Goal: Task Accomplishment & Management: Complete application form

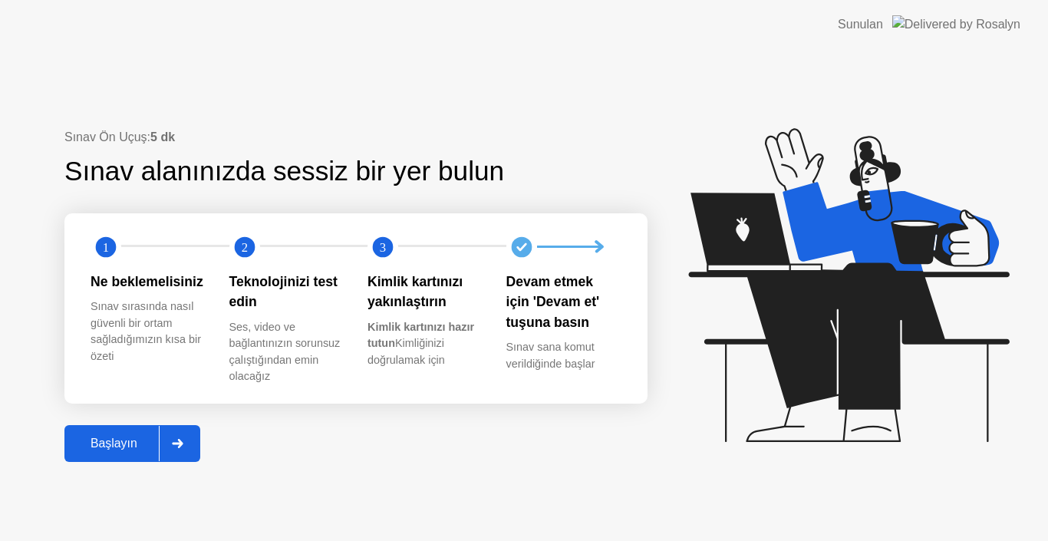
click at [132, 444] on div "Başlayın" at bounding box center [114, 443] width 90 height 14
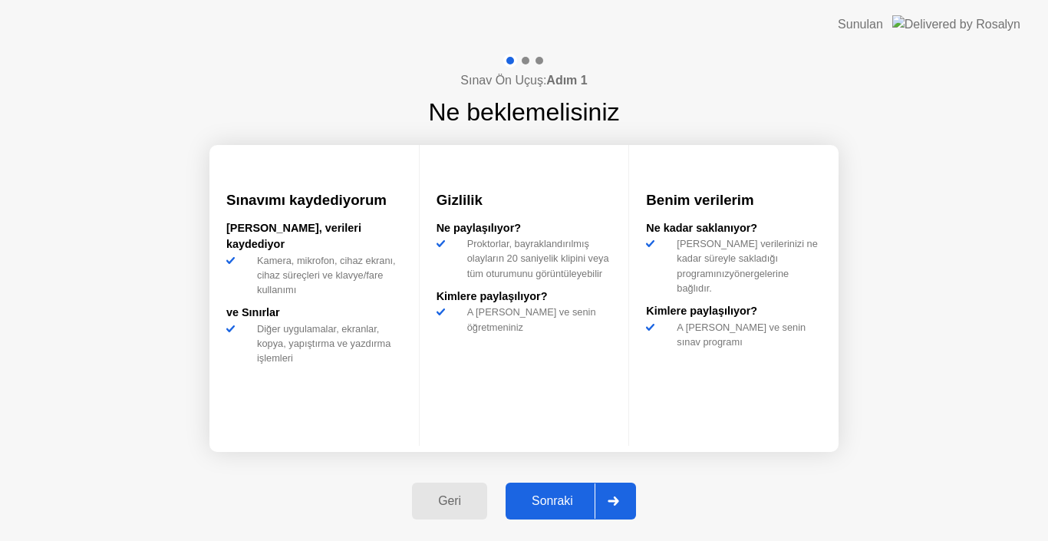
click at [564, 505] on div "Sonraki" at bounding box center [552, 501] width 84 height 14
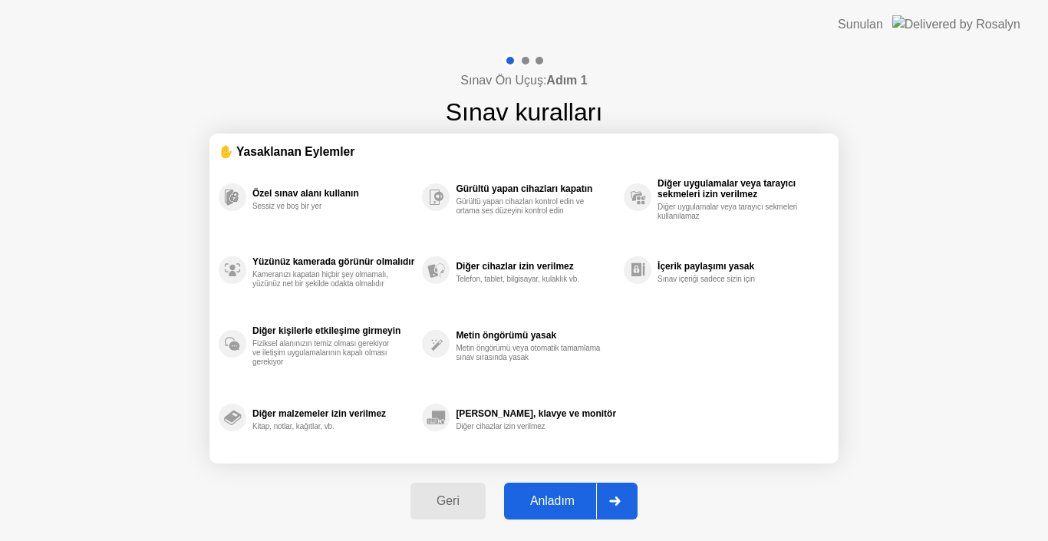
click at [564, 505] on div "Anladım" at bounding box center [552, 501] width 87 height 14
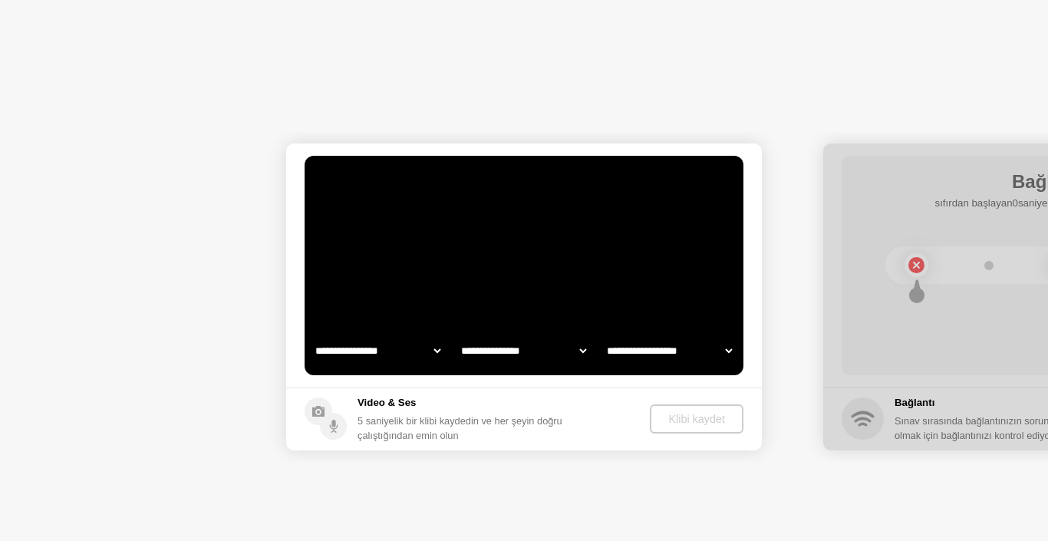
select select "**********"
select select "*******"
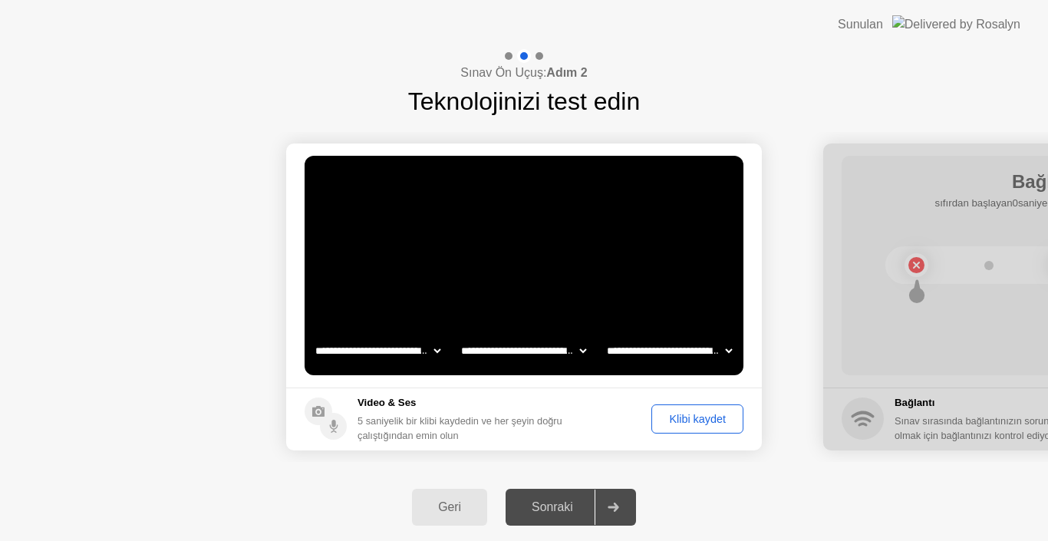
click at [674, 417] on div "Klibi kaydet" at bounding box center [697, 419] width 81 height 12
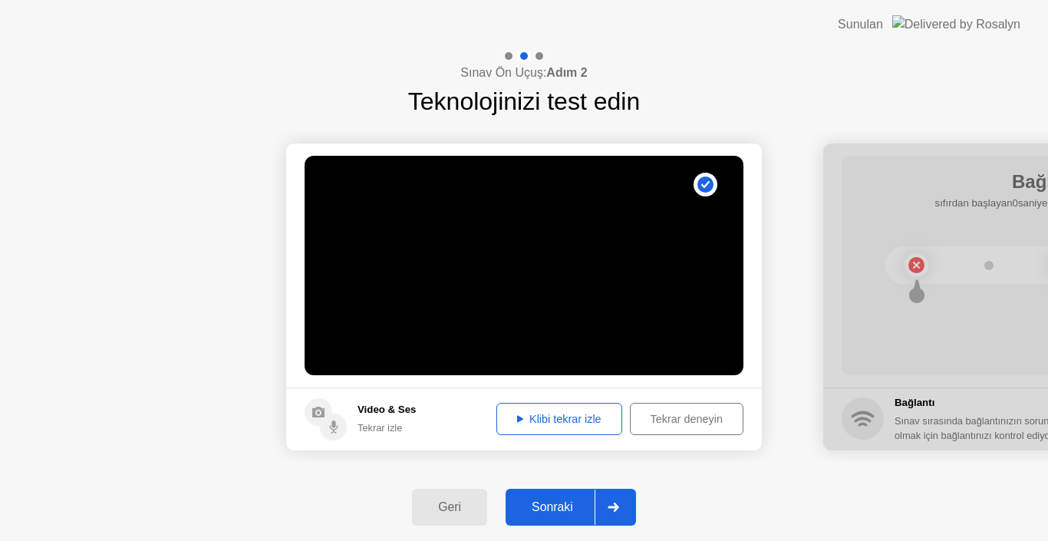
click at [553, 424] on div "Klibi tekrar izle" at bounding box center [559, 419] width 115 height 12
click at [565, 509] on div "Sonraki" at bounding box center [552, 507] width 84 height 14
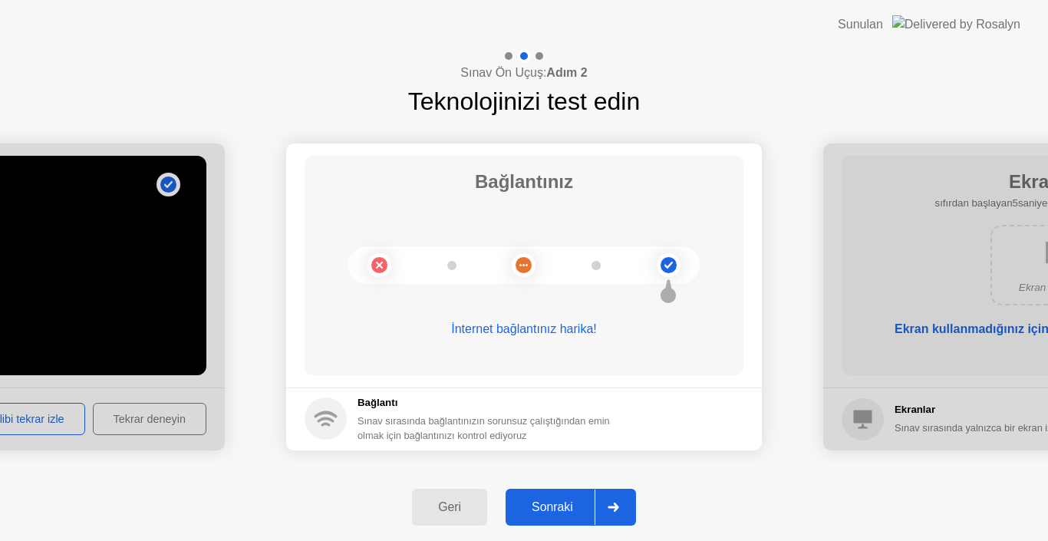
click at [562, 504] on div "Sonraki" at bounding box center [552, 507] width 84 height 14
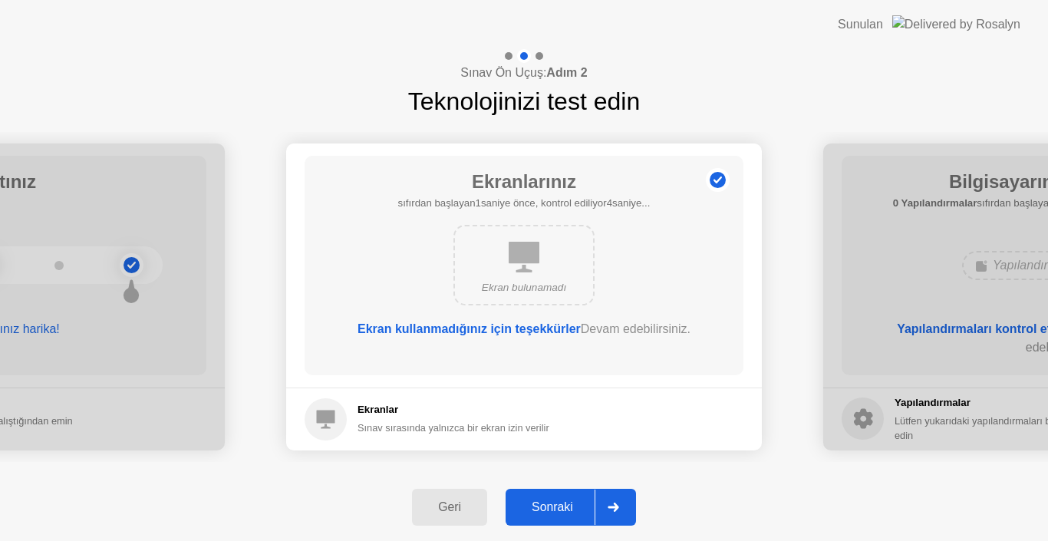
click at [565, 506] on div "Sonraki" at bounding box center [552, 507] width 84 height 14
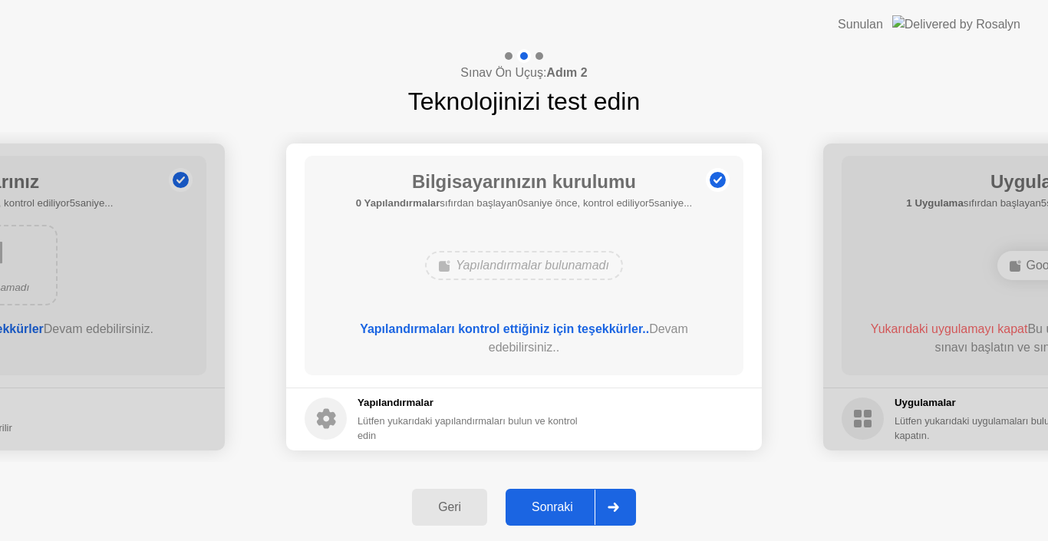
click at [565, 506] on div "Sonraki" at bounding box center [552, 507] width 84 height 14
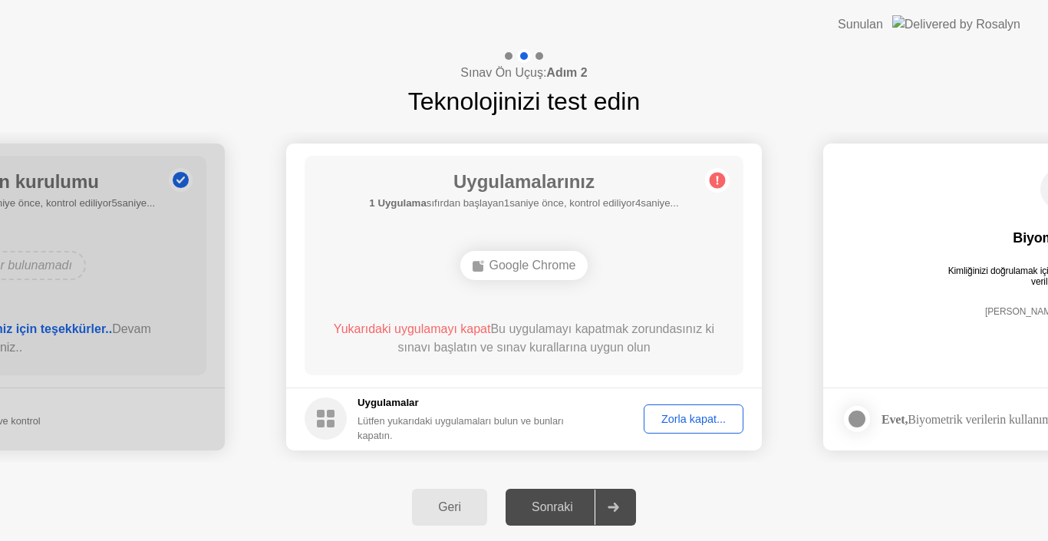
click at [700, 425] on div "Zorla kapat..." at bounding box center [693, 419] width 89 height 12
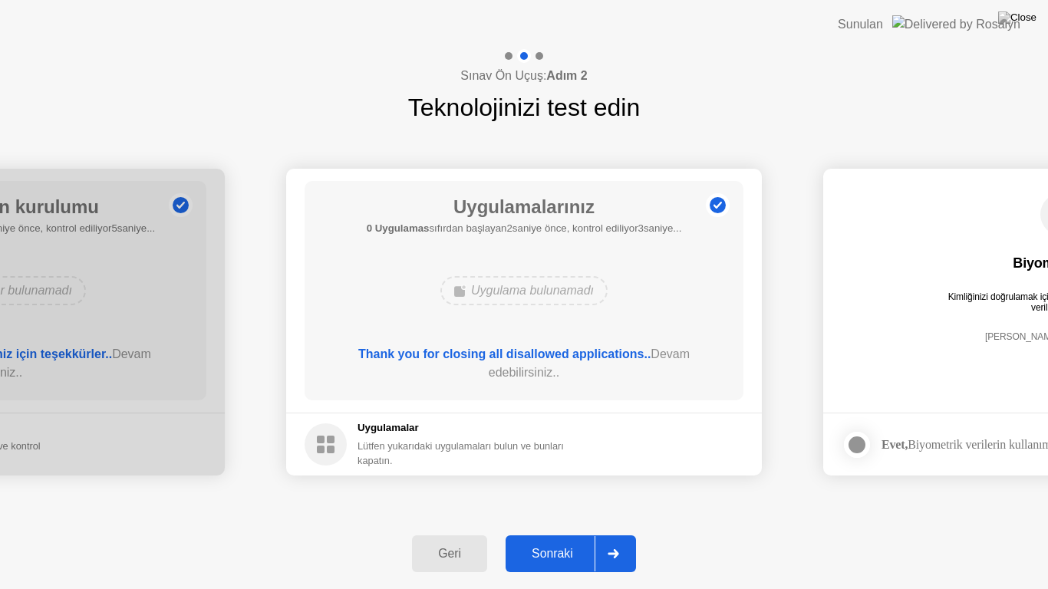
click at [570, 540] on div "Sonraki" at bounding box center [552, 554] width 84 height 14
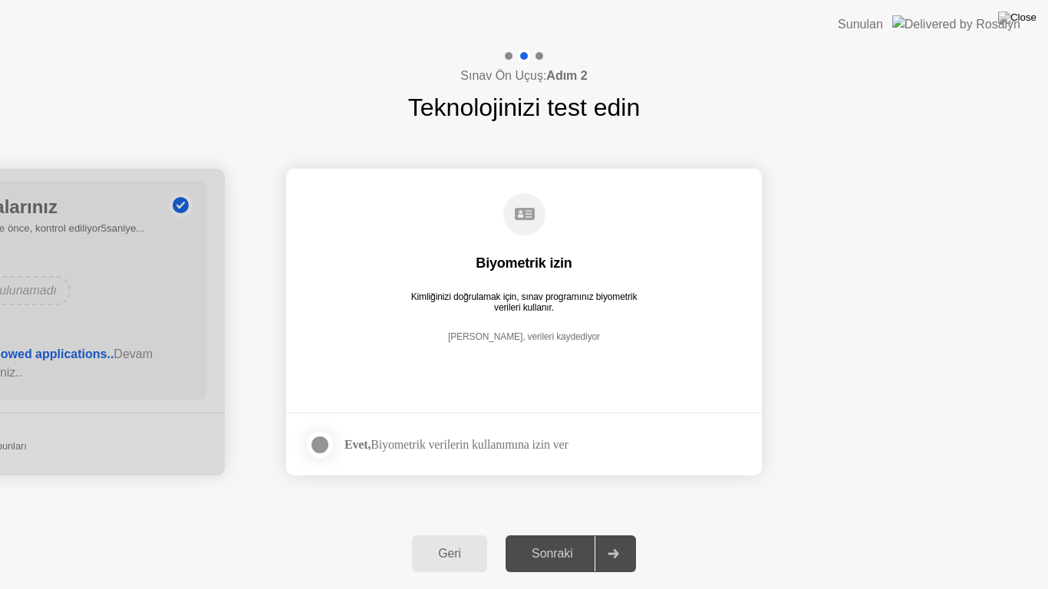
click at [324, 448] on div at bounding box center [320, 445] width 18 height 18
click at [554, 540] on div "Sonraki" at bounding box center [552, 554] width 84 height 14
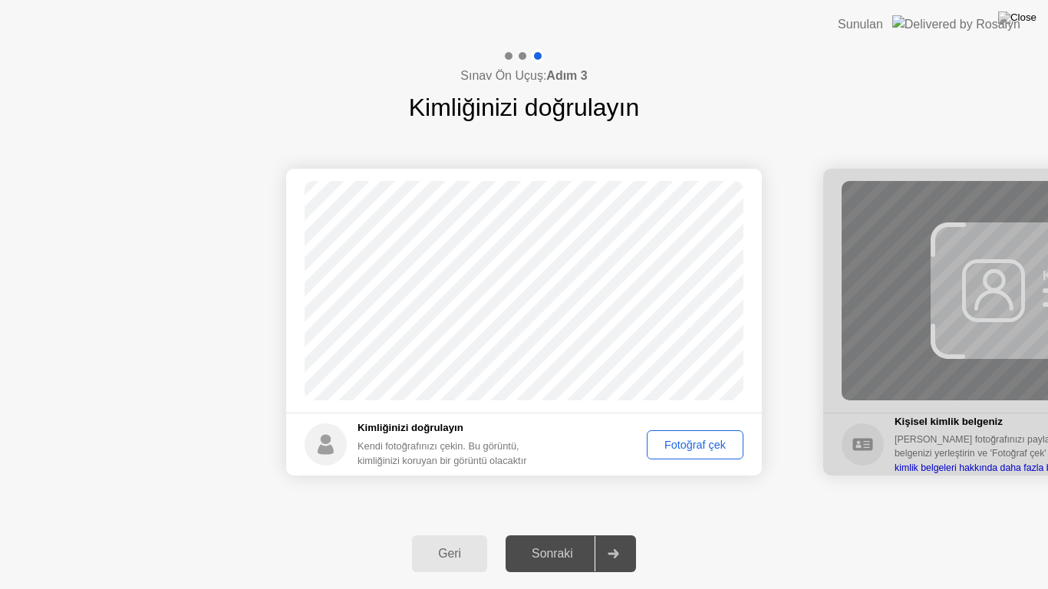
click at [690, 446] on div "Fotoğraf çek" at bounding box center [695, 445] width 86 height 12
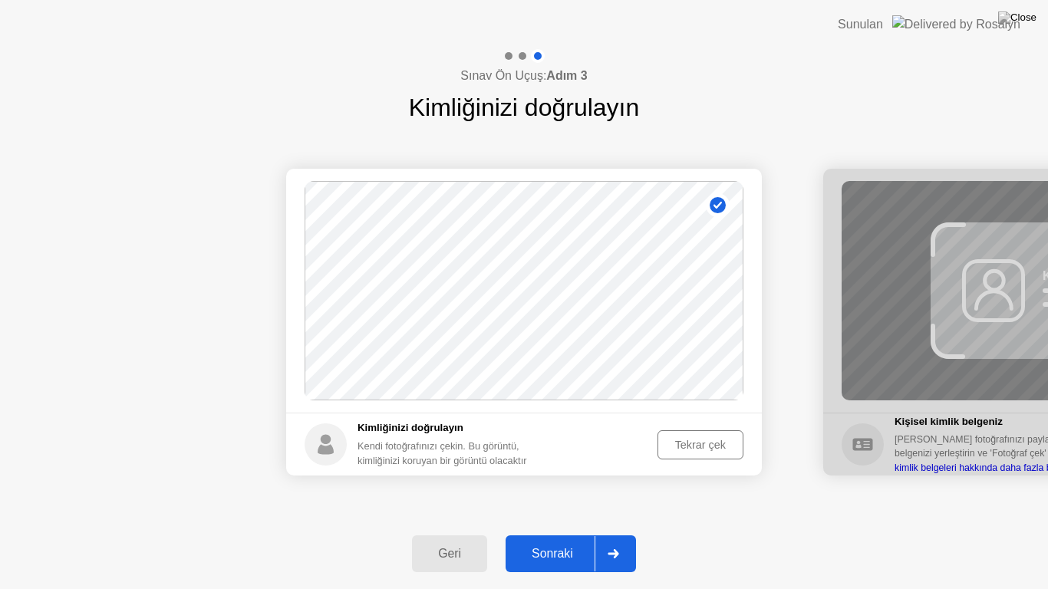
click at [685, 446] on div "Tekrar çek" at bounding box center [700, 445] width 75 height 12
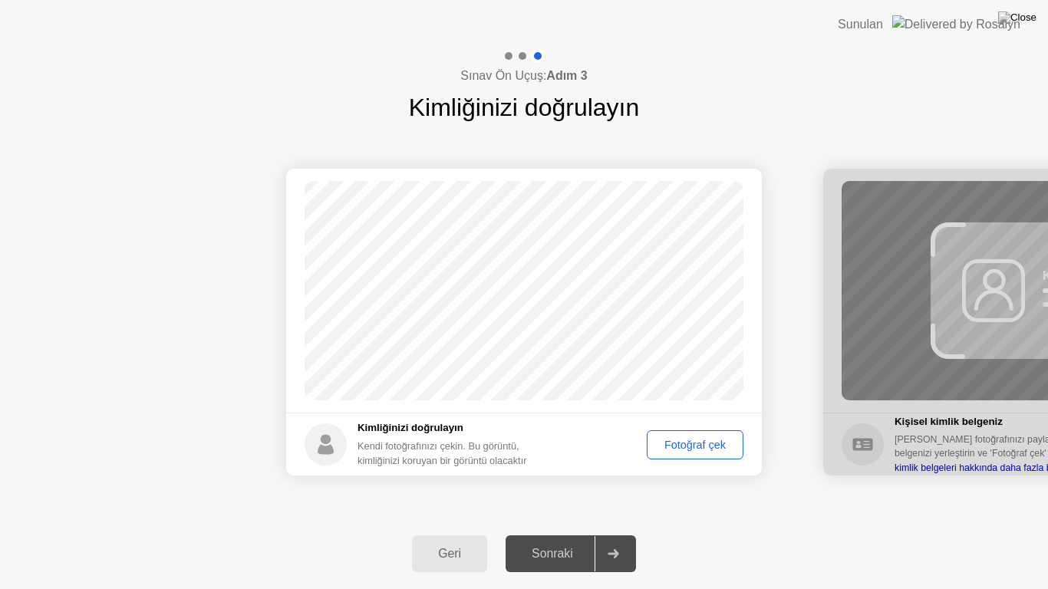
click at [685, 446] on div "Fotoğraf çek" at bounding box center [695, 445] width 86 height 12
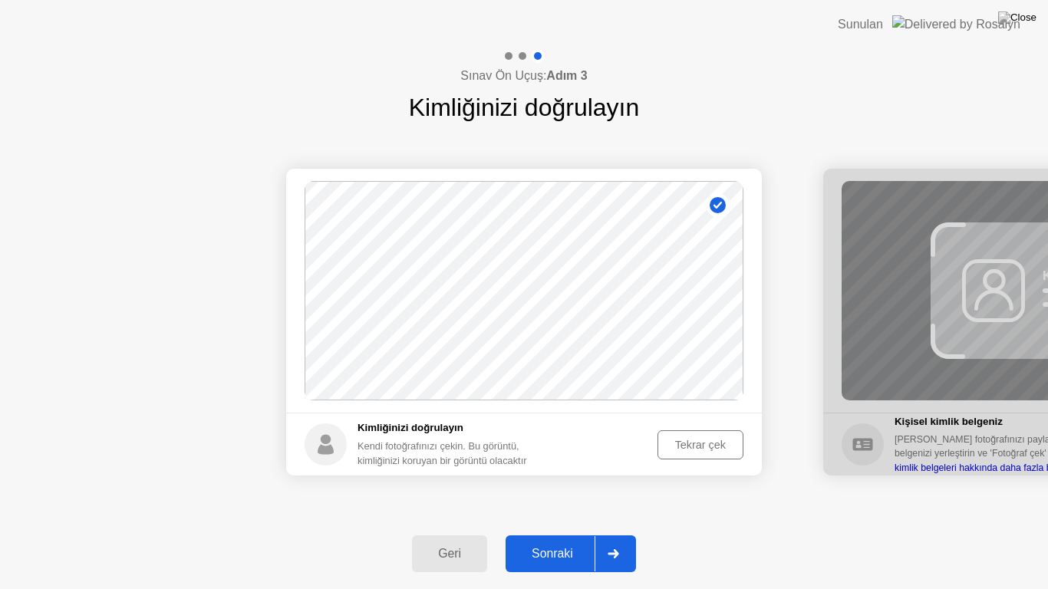
click at [555, 540] on button "Sonraki" at bounding box center [571, 553] width 130 height 37
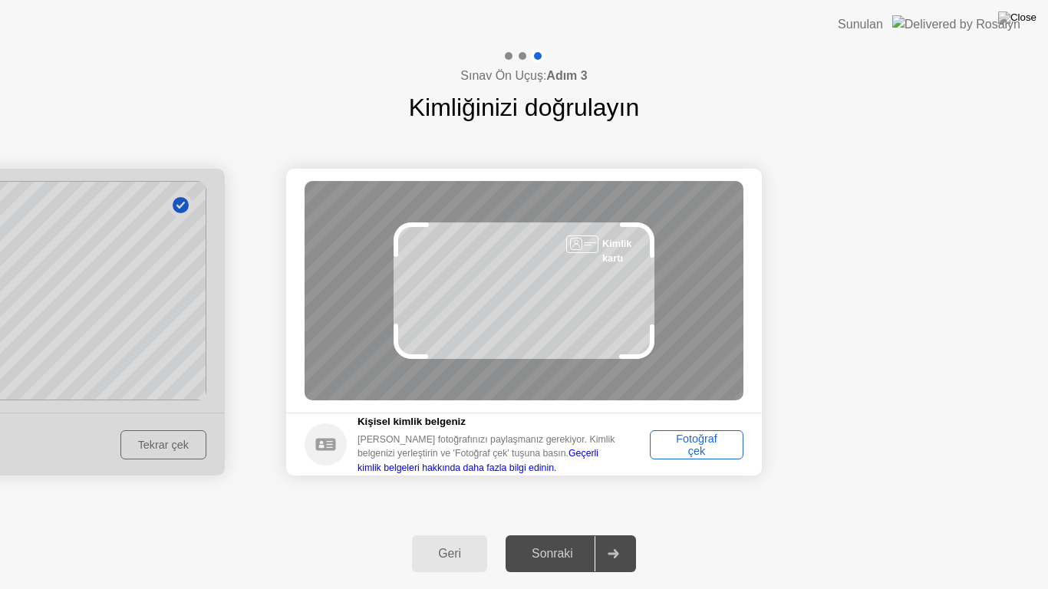
click at [676, 450] on div "Fotoğraf çek" at bounding box center [696, 445] width 83 height 25
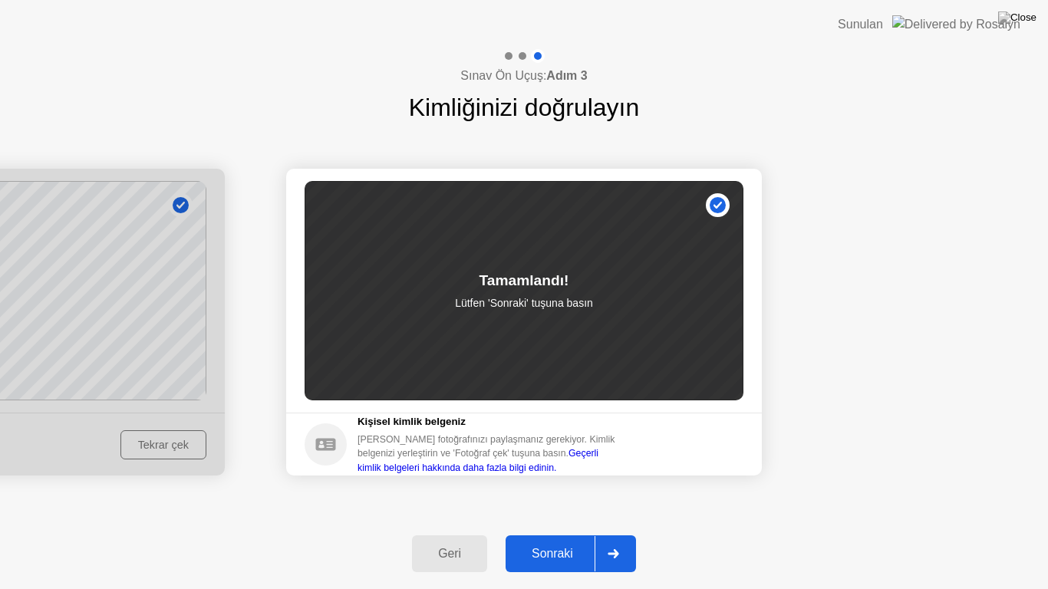
click at [536, 540] on div "Sonraki" at bounding box center [552, 554] width 84 height 14
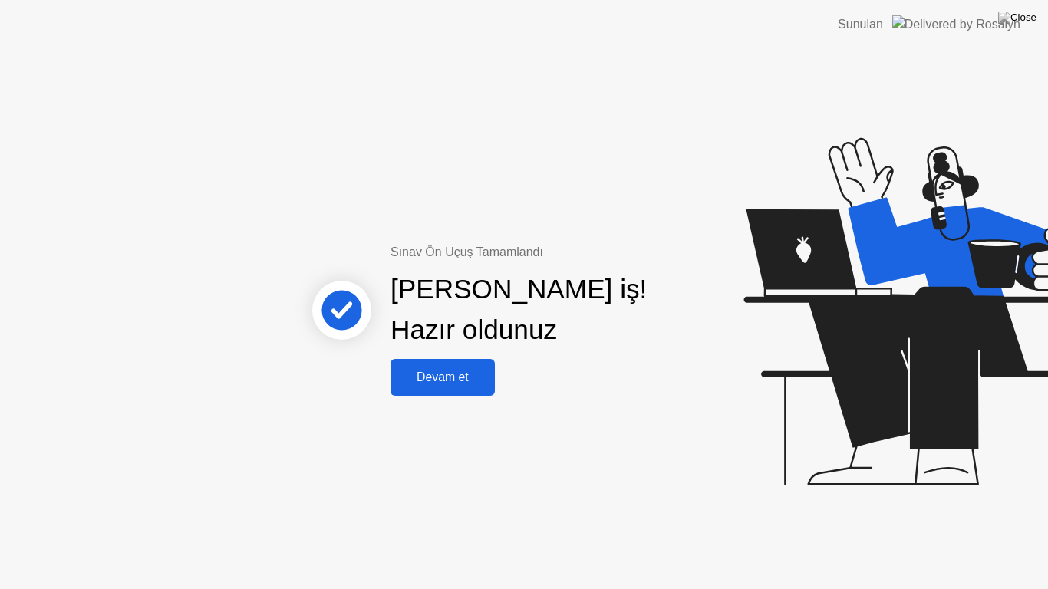
click at [449, 381] on div "Devam et" at bounding box center [442, 378] width 95 height 14
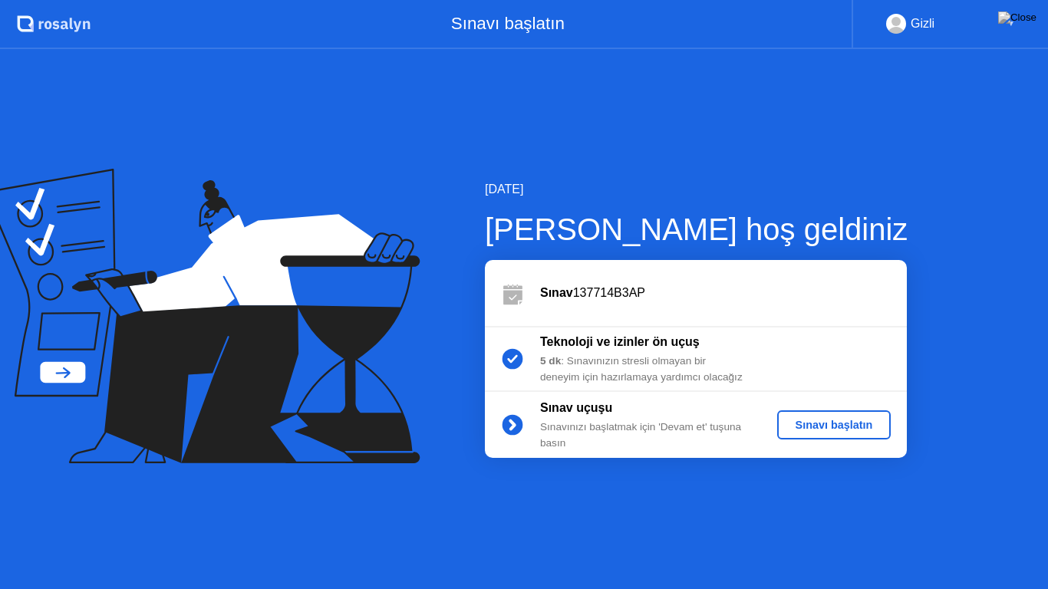
click at [802, 431] on div "Sınavı başlatın" at bounding box center [834, 425] width 102 height 12
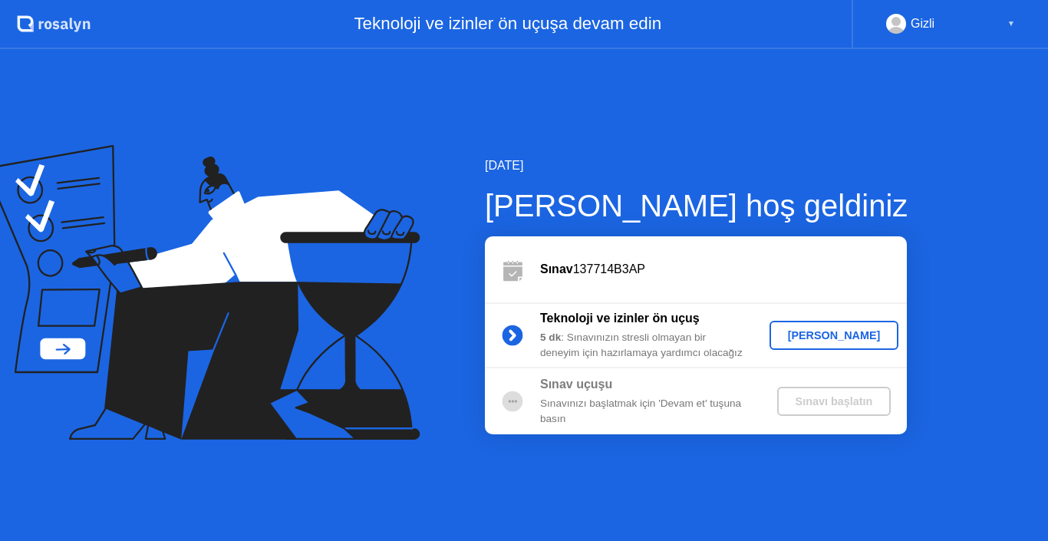
click at [839, 344] on button "[PERSON_NAME]" at bounding box center [834, 335] width 130 height 29
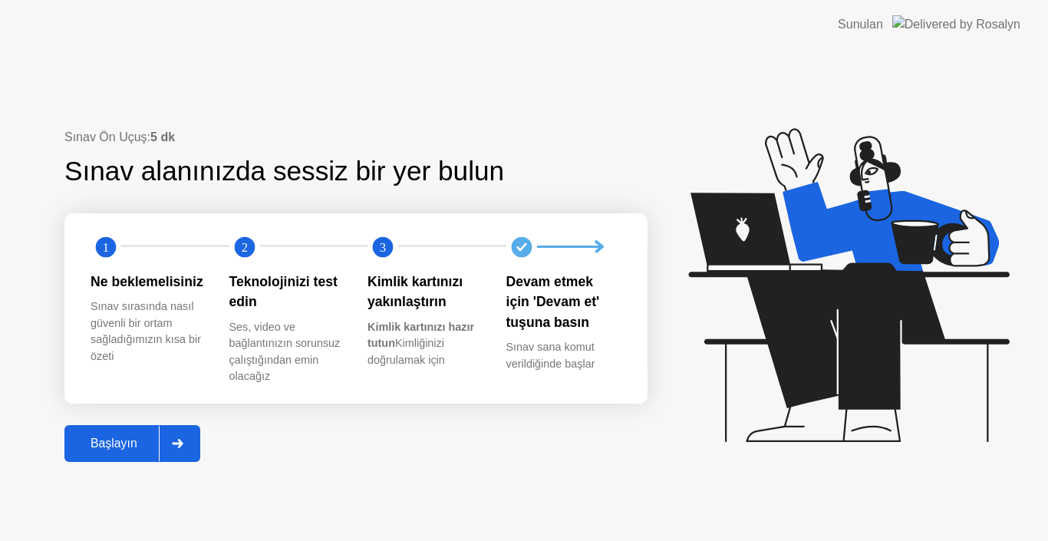
click at [126, 443] on div "Başlayın" at bounding box center [114, 443] width 90 height 14
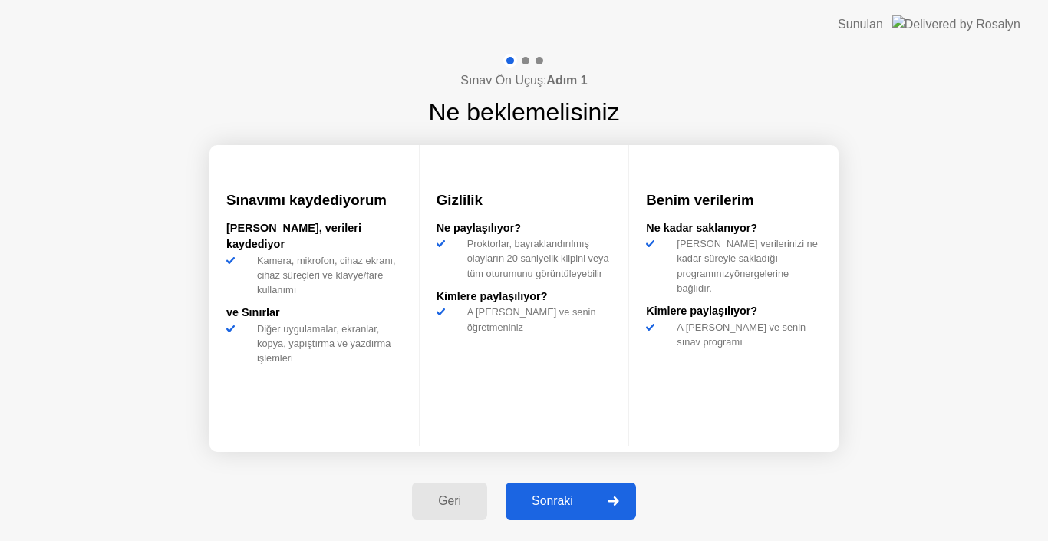
click at [573, 510] on button "Sonraki" at bounding box center [571, 501] width 130 height 37
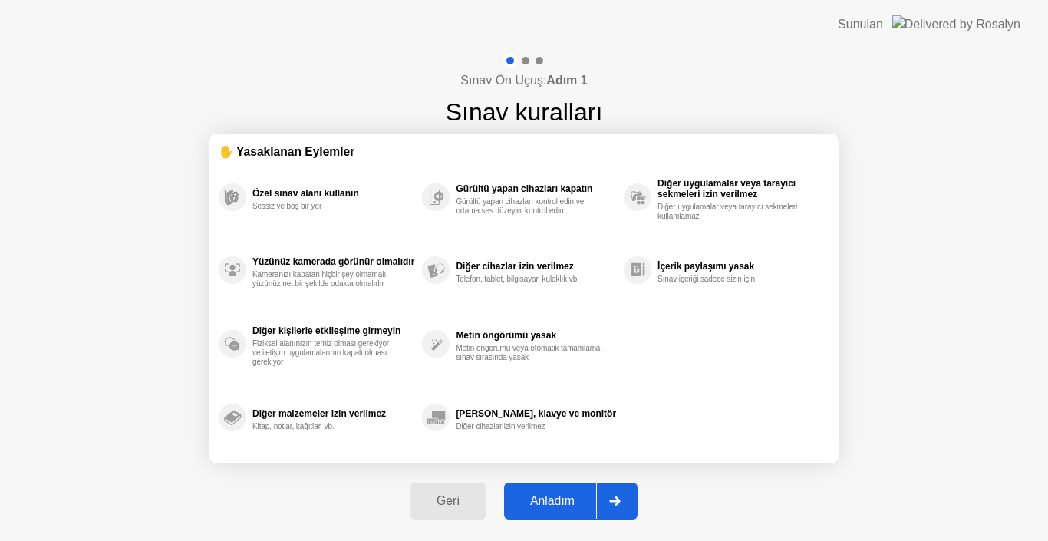
click at [573, 510] on button "Anladım" at bounding box center [570, 501] width 133 height 37
select select "Available cameras"
select select "Available speakers"
select select "Available microphones"
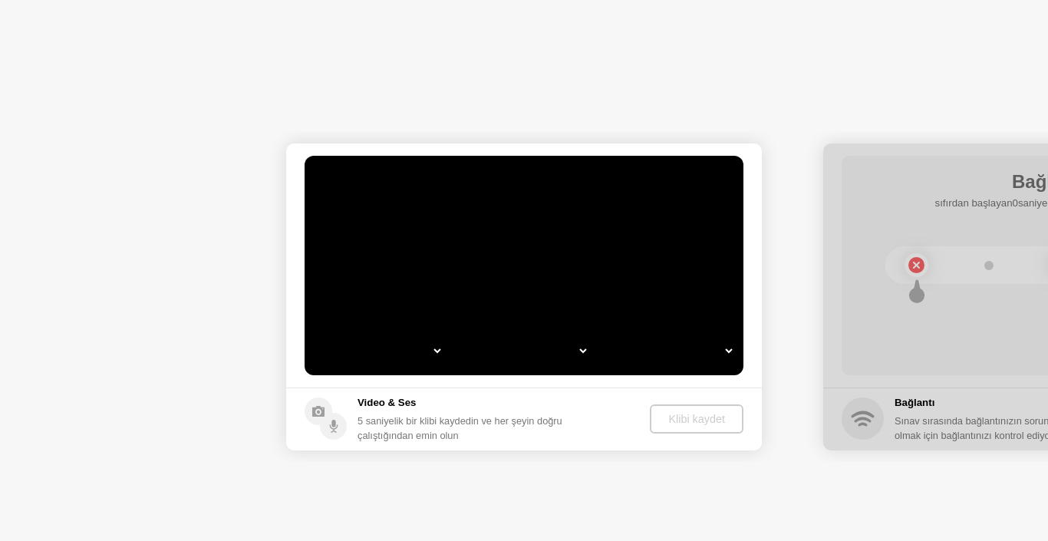
select select "**********"
select select "*******"
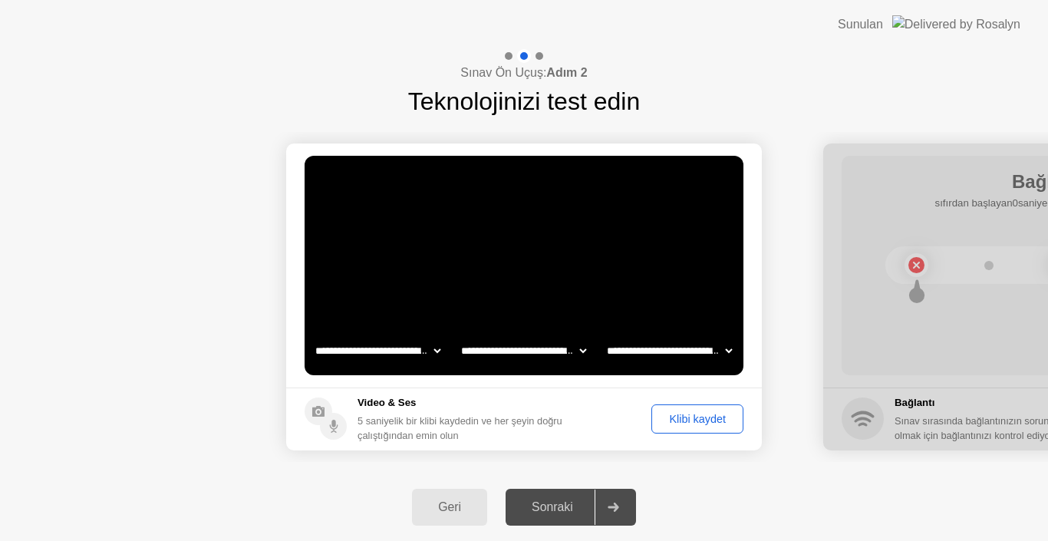
click at [688, 423] on div "Klibi kaydet" at bounding box center [697, 419] width 81 height 12
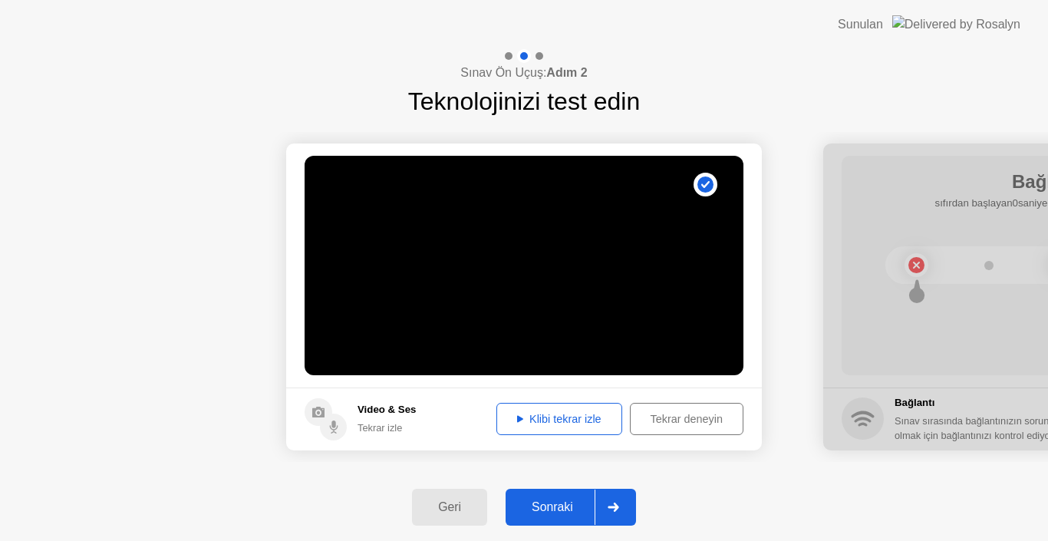
click at [580, 413] on div "Klibi tekrar izle" at bounding box center [559, 419] width 115 height 12
click at [595, 425] on div "Klibi tekrar izle" at bounding box center [559, 419] width 115 height 12
click at [561, 509] on div "Sonraki" at bounding box center [552, 507] width 84 height 14
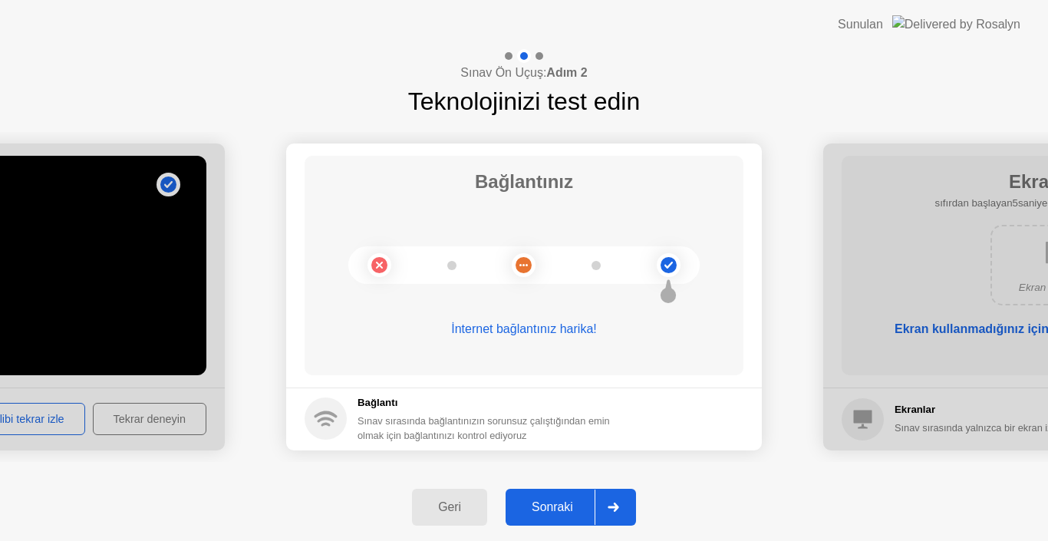
click at [562, 506] on div "Sonraki" at bounding box center [552, 507] width 84 height 14
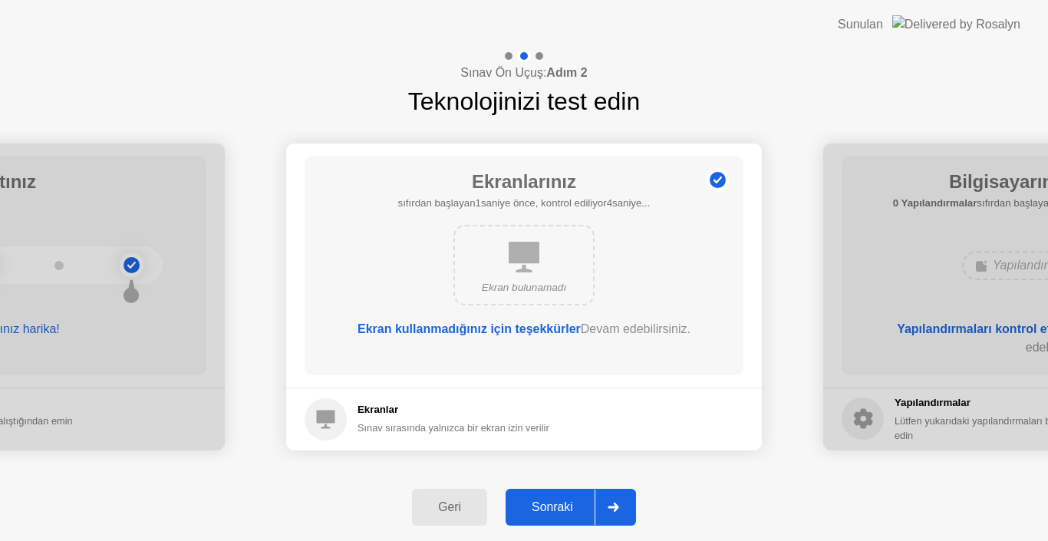
click at [558, 509] on div "Sonraki" at bounding box center [552, 507] width 84 height 14
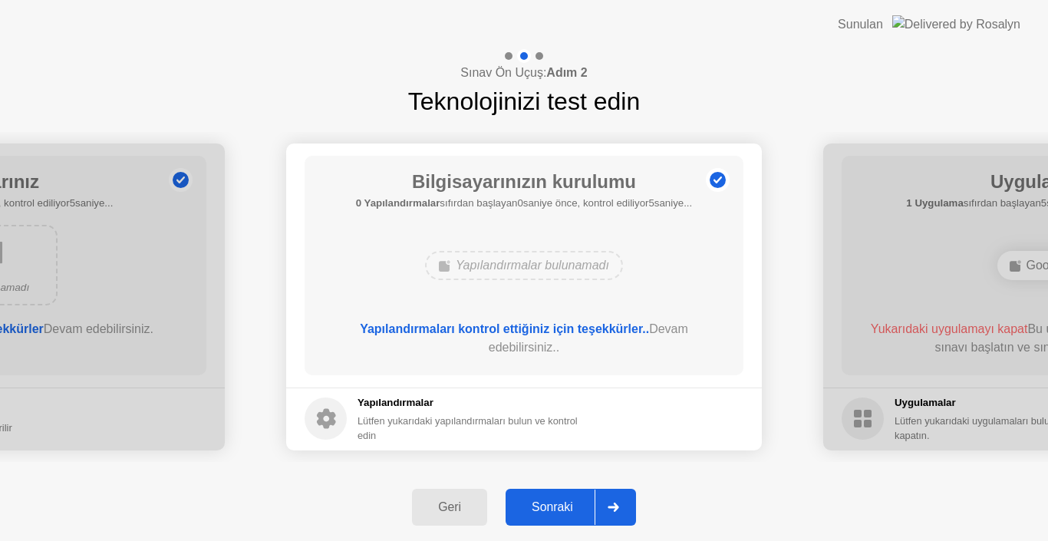
click at [556, 508] on div "Sonraki" at bounding box center [552, 507] width 84 height 14
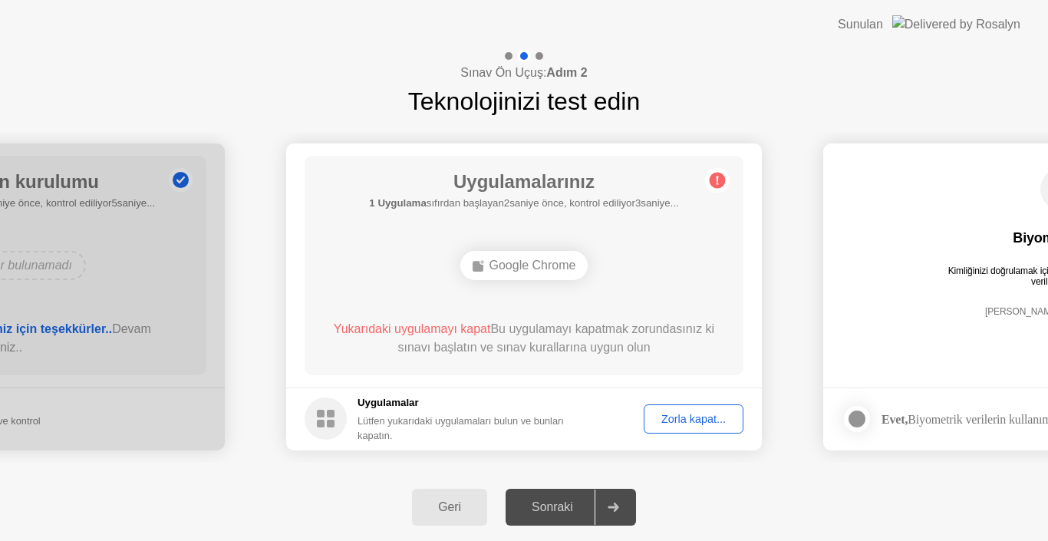
click at [692, 421] on div "Zorla kapat..." at bounding box center [693, 419] width 89 height 12
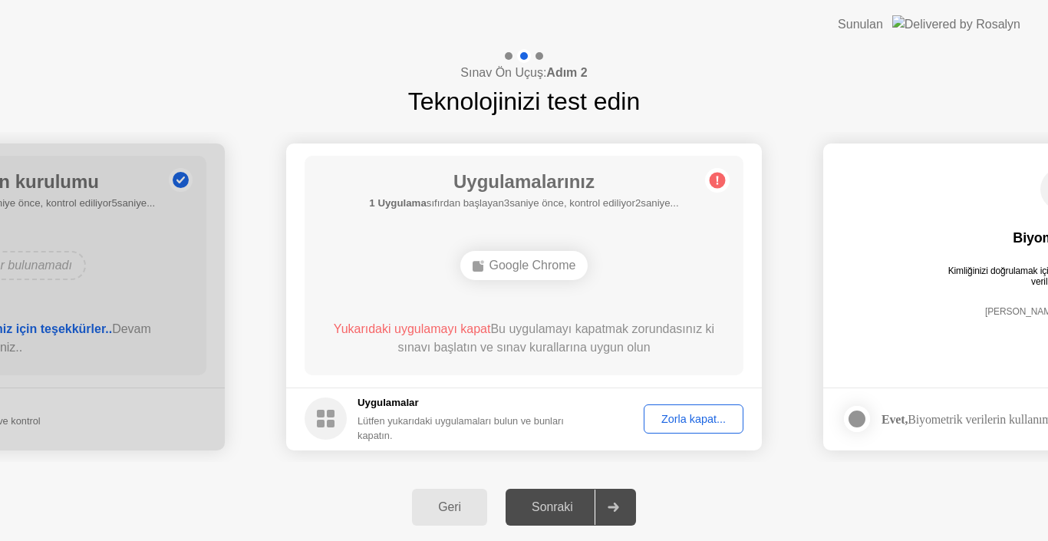
click at [371, 414] on div "Lütfen yukarıdaki uygulamaları bulun ve bunları kapatın." at bounding box center [473, 427] width 232 height 29
click at [328, 427] on rect at bounding box center [331, 424] width 8 height 8
click at [531, 265] on div "Google Chrome" at bounding box center [524, 265] width 128 height 29
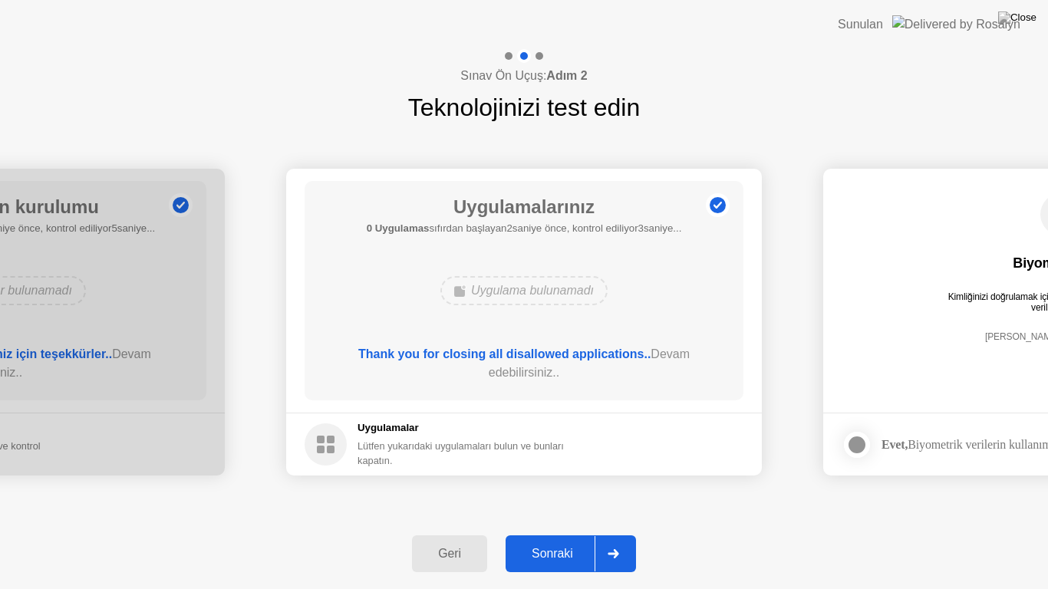
click at [562, 540] on div "Sonraki" at bounding box center [552, 554] width 84 height 14
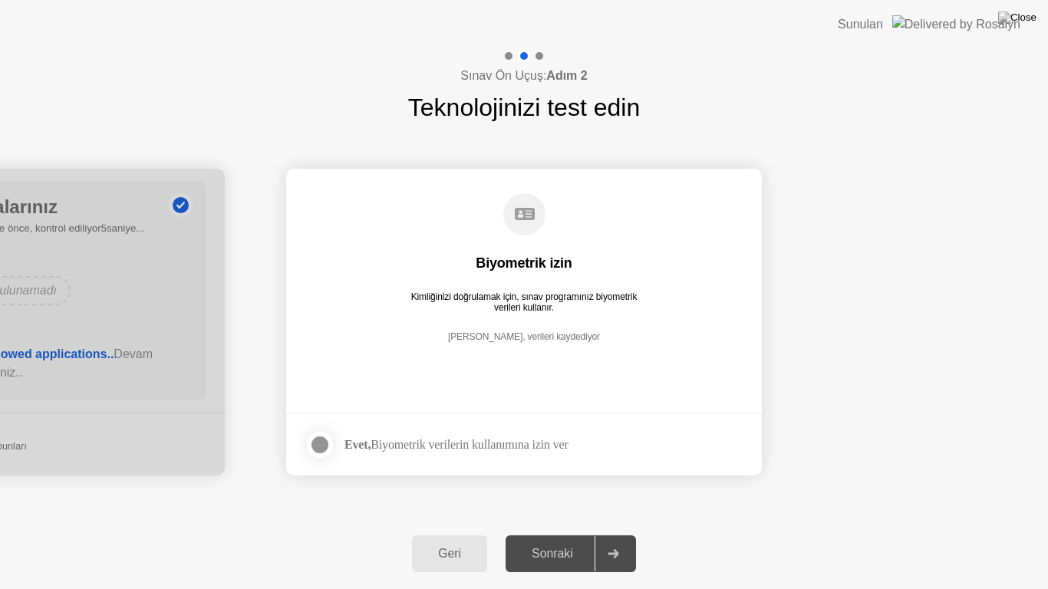
click at [329, 444] on div at bounding box center [320, 445] width 18 height 18
click at [561, 540] on div "Sonraki" at bounding box center [552, 554] width 84 height 14
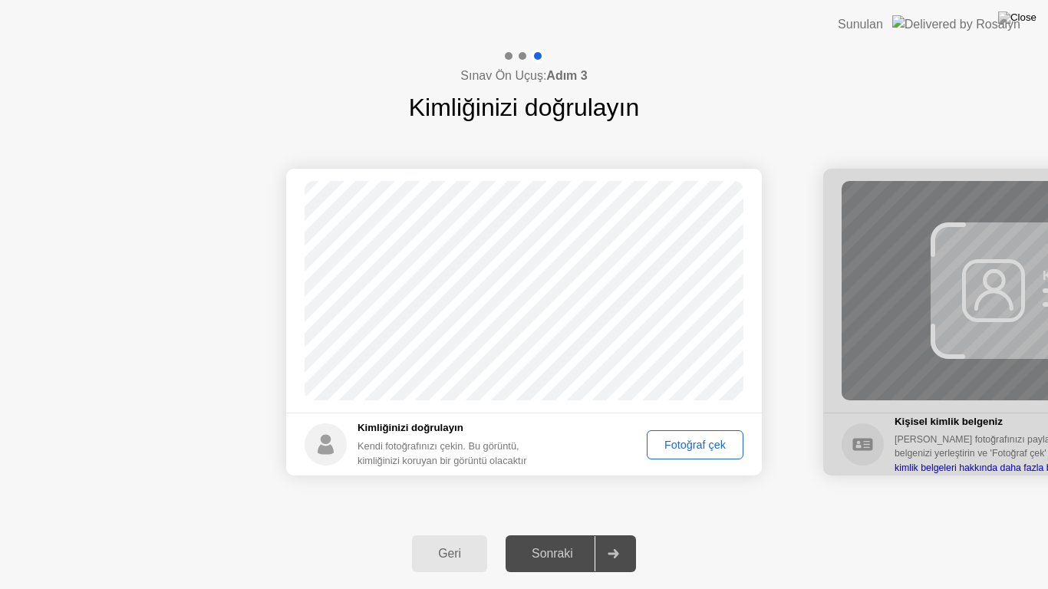
click at [670, 450] on div "Fotoğraf çek" at bounding box center [695, 445] width 86 height 12
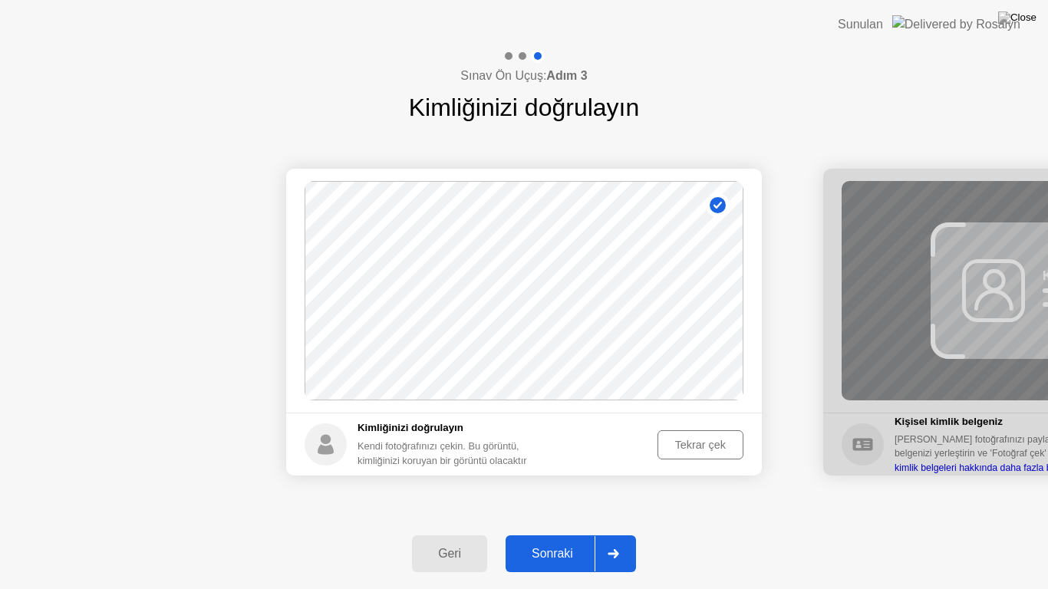
click at [551, 540] on div "Sonraki" at bounding box center [552, 554] width 84 height 14
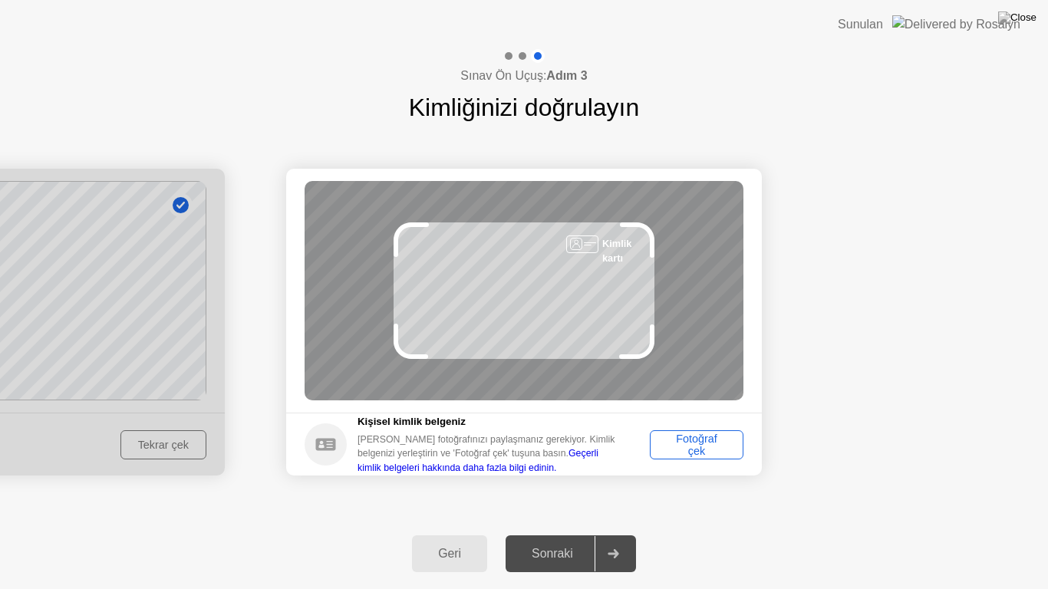
click at [703, 450] on div "Fotoğraf çek" at bounding box center [696, 445] width 83 height 25
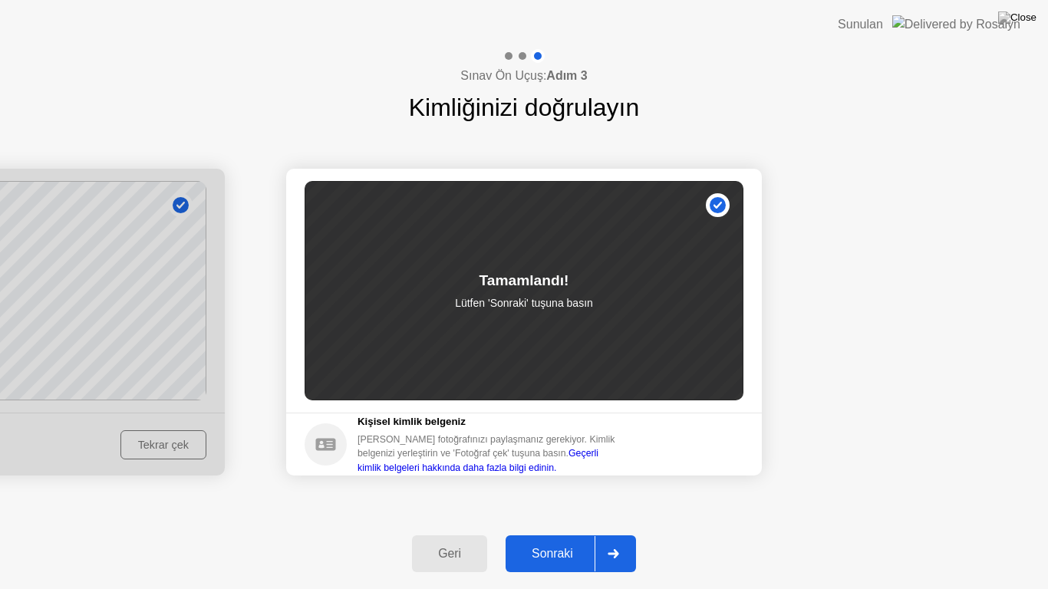
click at [554, 540] on div "Sonraki" at bounding box center [552, 554] width 84 height 14
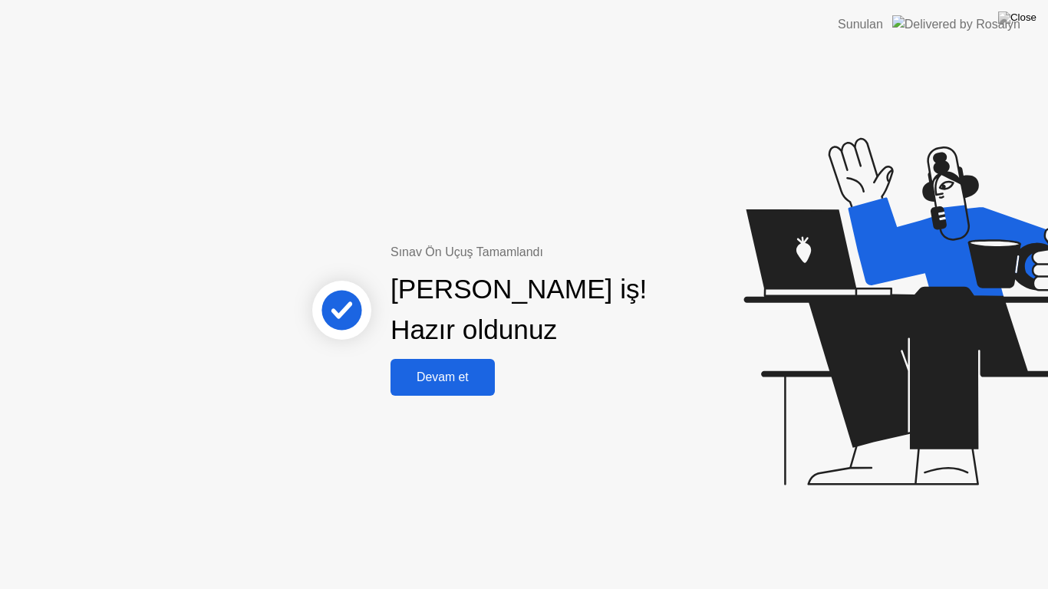
click at [476, 384] on div "Devam et" at bounding box center [442, 378] width 95 height 14
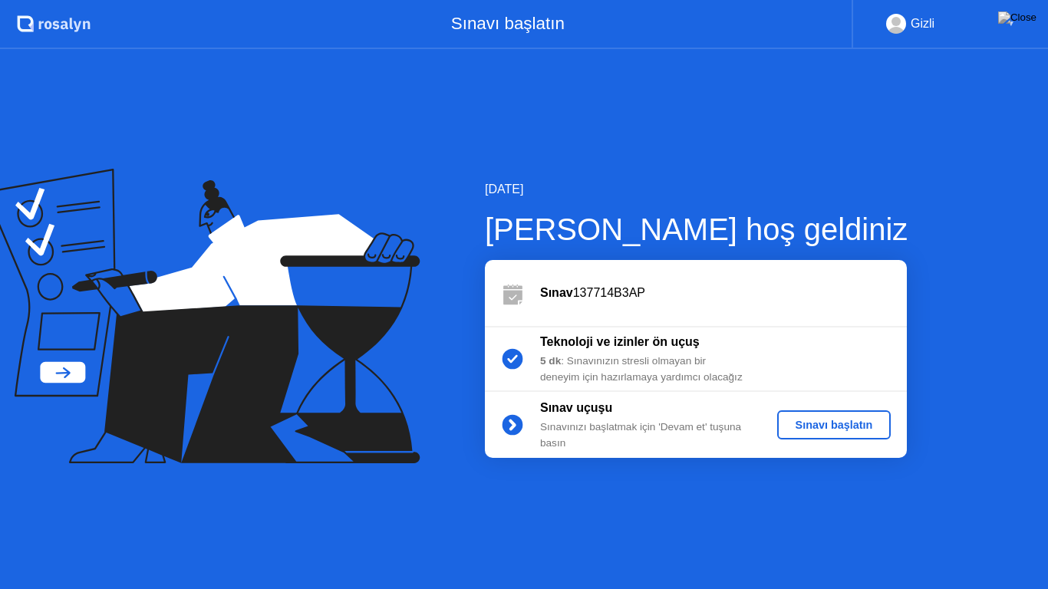
click at [602, 425] on div "Sınavınızı başlatmak için 'Devam et' tuşuna basın" at bounding box center [650, 435] width 221 height 31
click at [1008, 24] on div "▼" at bounding box center [1011, 24] width 8 height 20
click at [904, 23] on rect at bounding box center [896, 27] width 25 height 22
click at [564, 223] on div "[PERSON_NAME] hoş geldiniz" at bounding box center [696, 229] width 423 height 46
click at [815, 424] on div "Sınavı başlatın" at bounding box center [834, 425] width 102 height 12
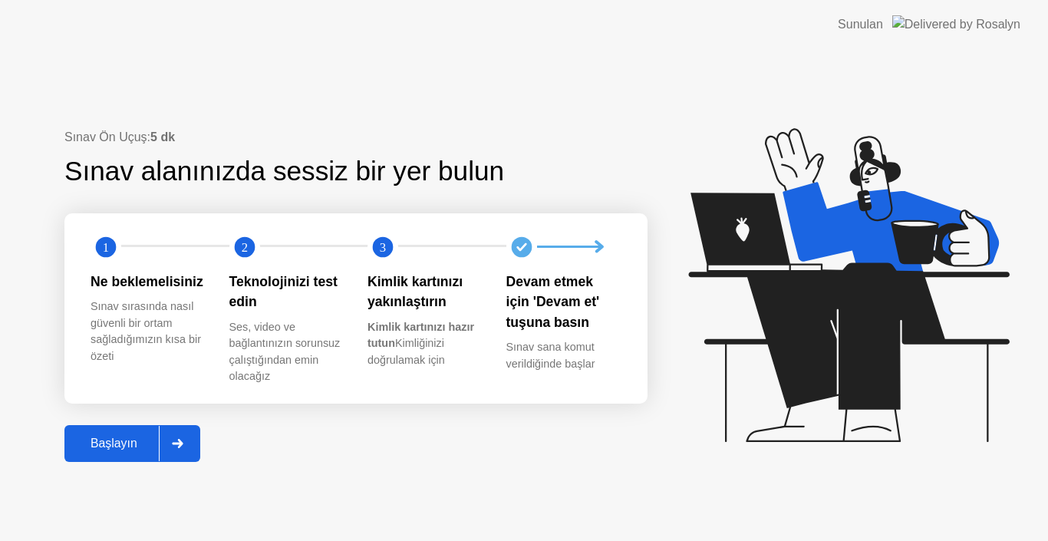
click at [128, 443] on div "Başlayın" at bounding box center [114, 443] width 90 height 14
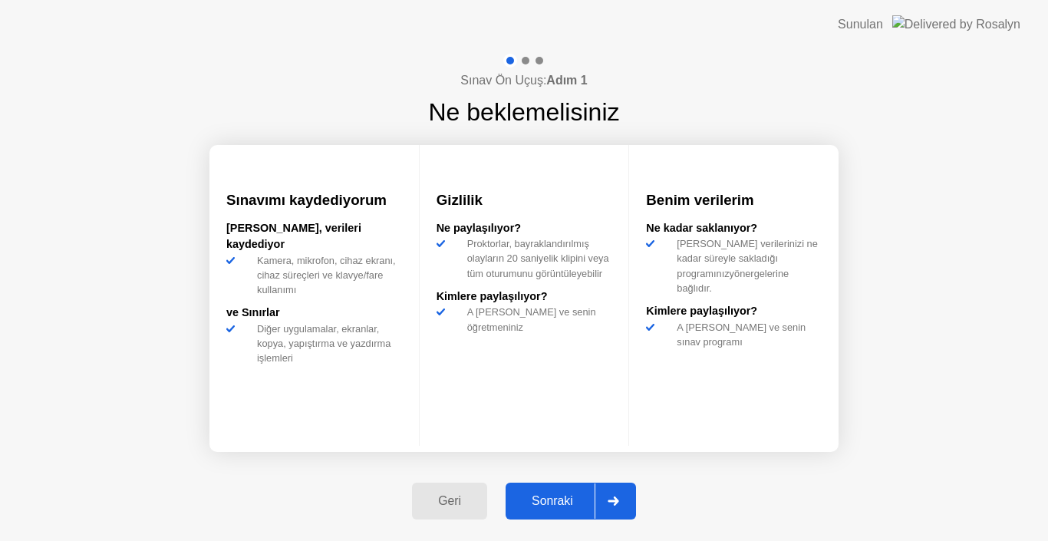
click at [576, 504] on div "Sonraki" at bounding box center [552, 501] width 84 height 14
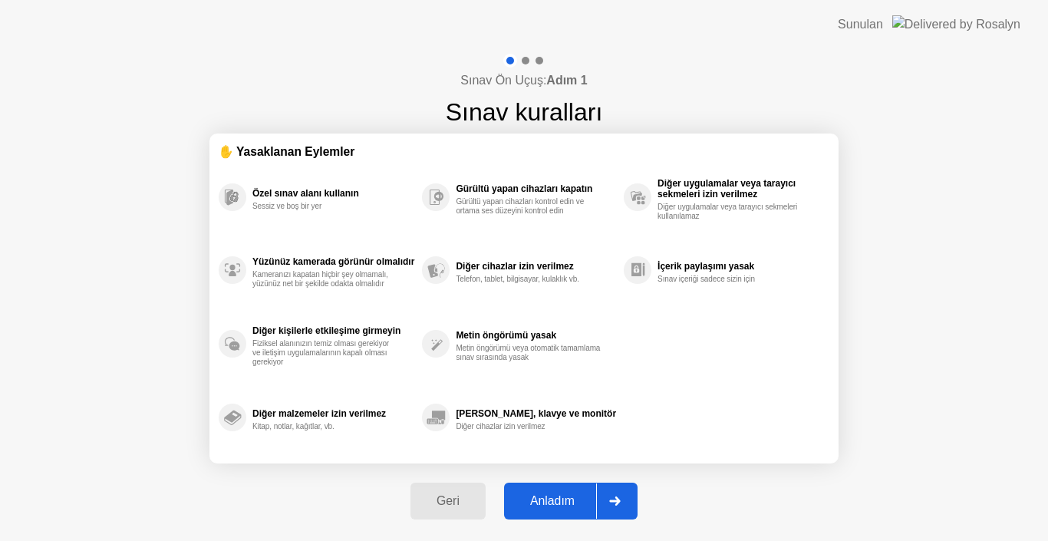
click at [566, 494] on div "Anladım" at bounding box center [552, 501] width 87 height 14
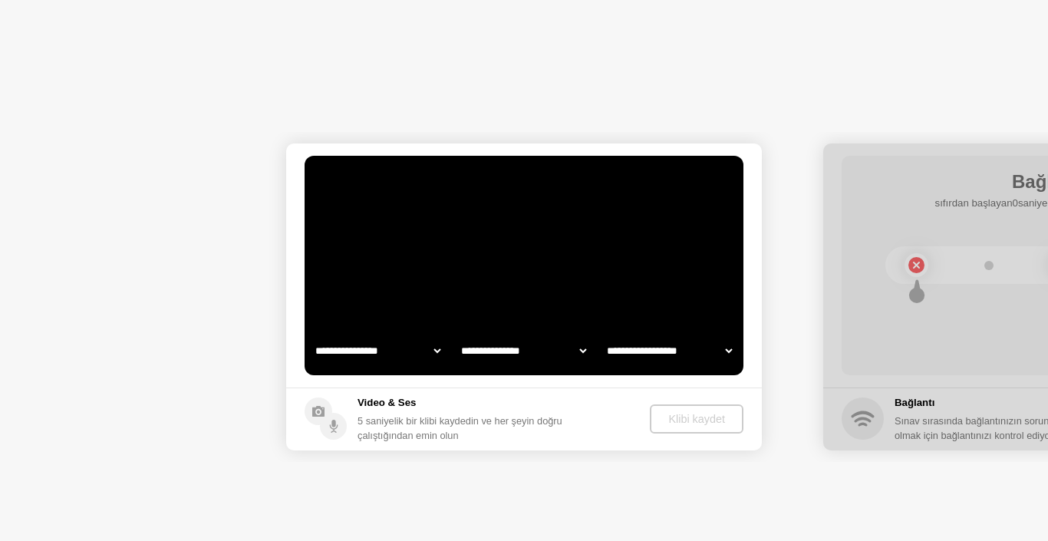
select select "**********"
select select "*******"
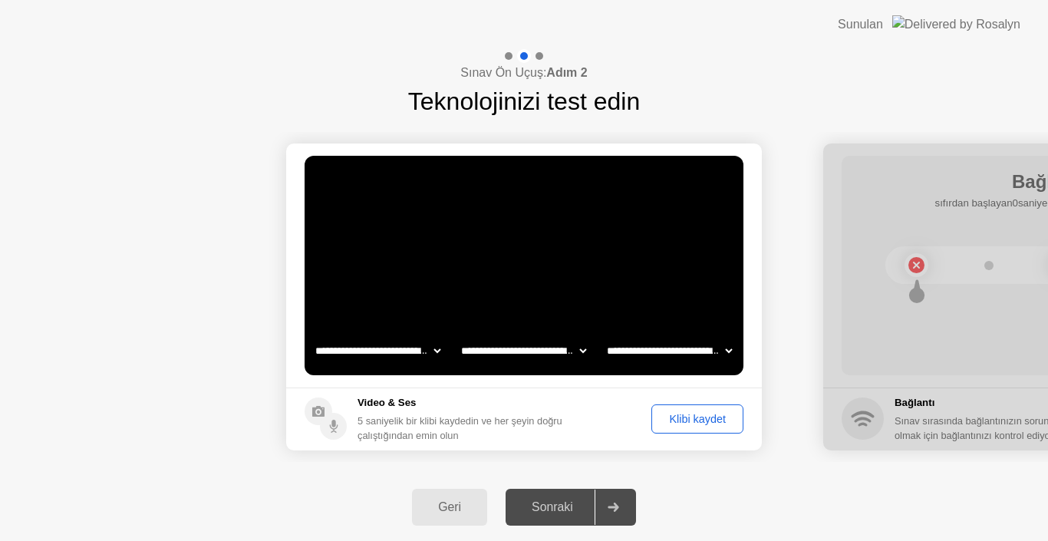
click at [691, 425] on div "Klibi kaydet" at bounding box center [697, 419] width 81 height 12
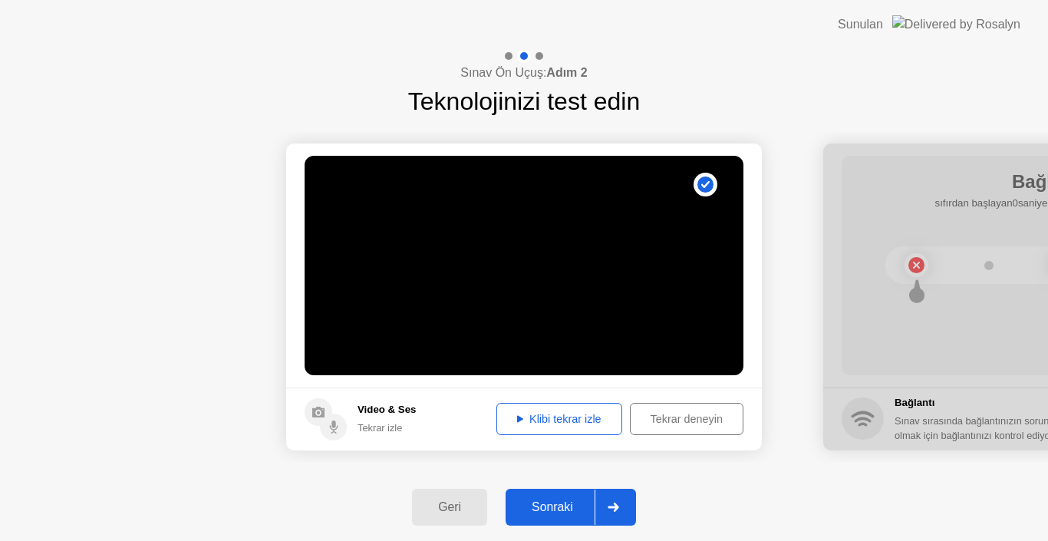
click at [568, 425] on div "Klibi tekrar izle" at bounding box center [559, 419] width 115 height 12
click at [561, 502] on div "Sonraki" at bounding box center [552, 507] width 84 height 14
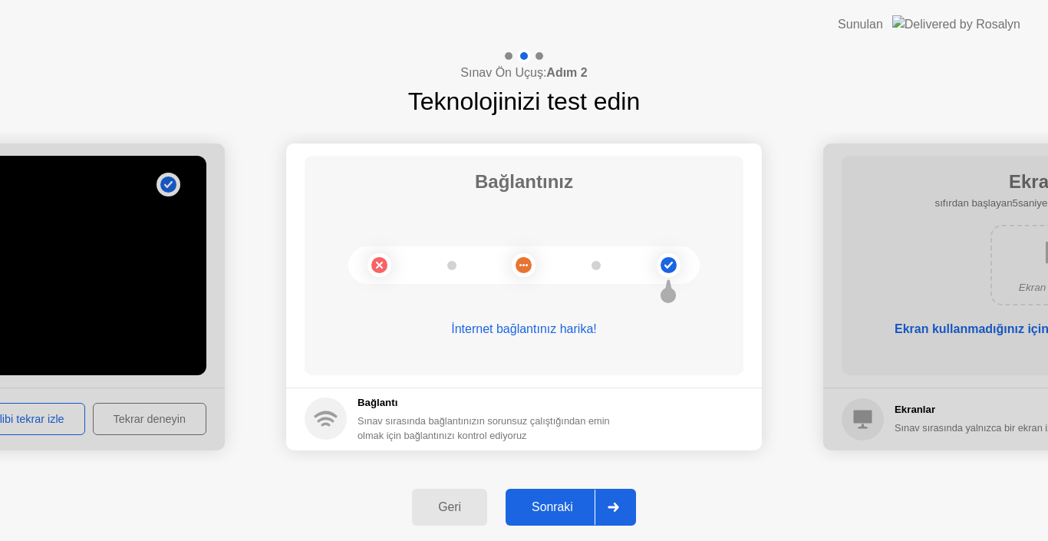
click at [553, 519] on button "Sonraki" at bounding box center [571, 507] width 130 height 37
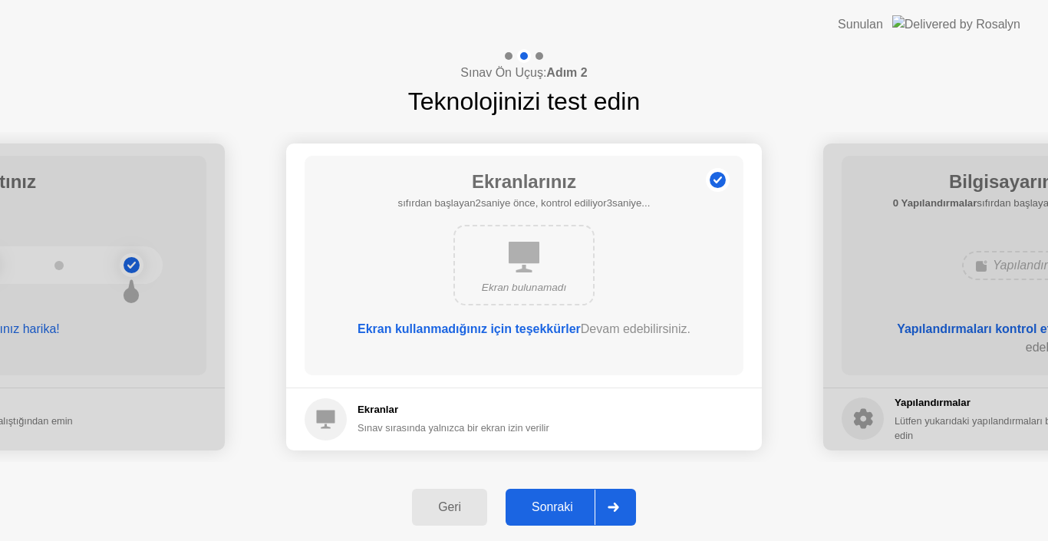
click at [555, 503] on div "Sonraki" at bounding box center [552, 507] width 84 height 14
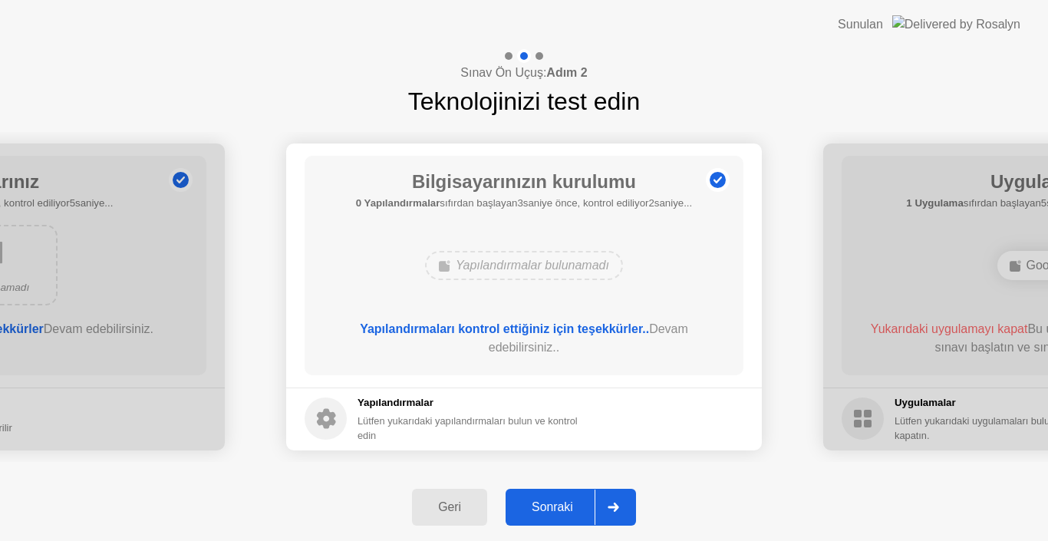
click at [553, 507] on div "Sonraki" at bounding box center [552, 507] width 84 height 14
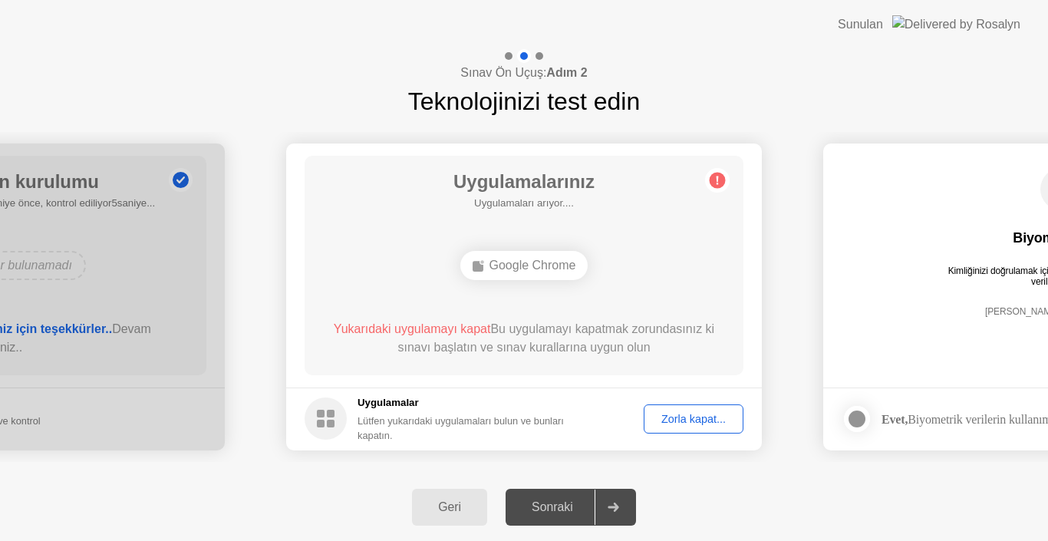
click at [685, 423] on div "Zorla kapat..." at bounding box center [693, 419] width 89 height 12
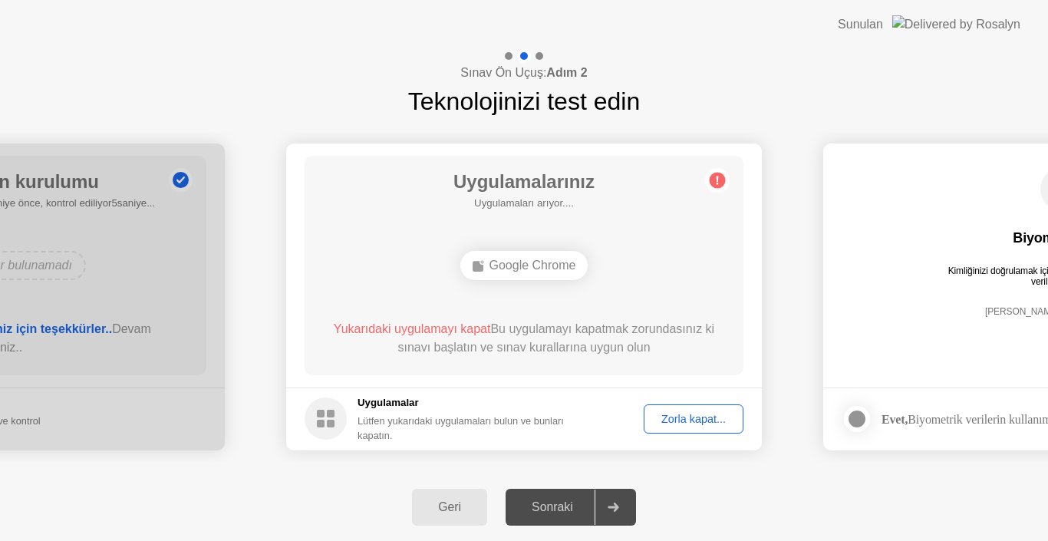
click at [677, 418] on div "Zorla kapat..." at bounding box center [693, 419] width 89 height 12
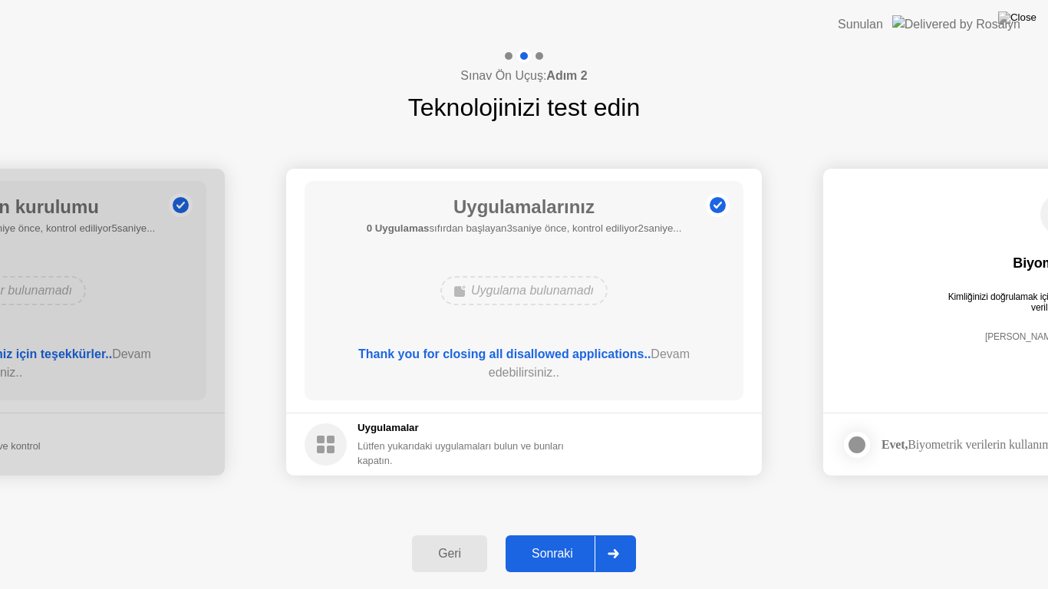
click at [557, 540] on button "Sonraki" at bounding box center [571, 553] width 130 height 37
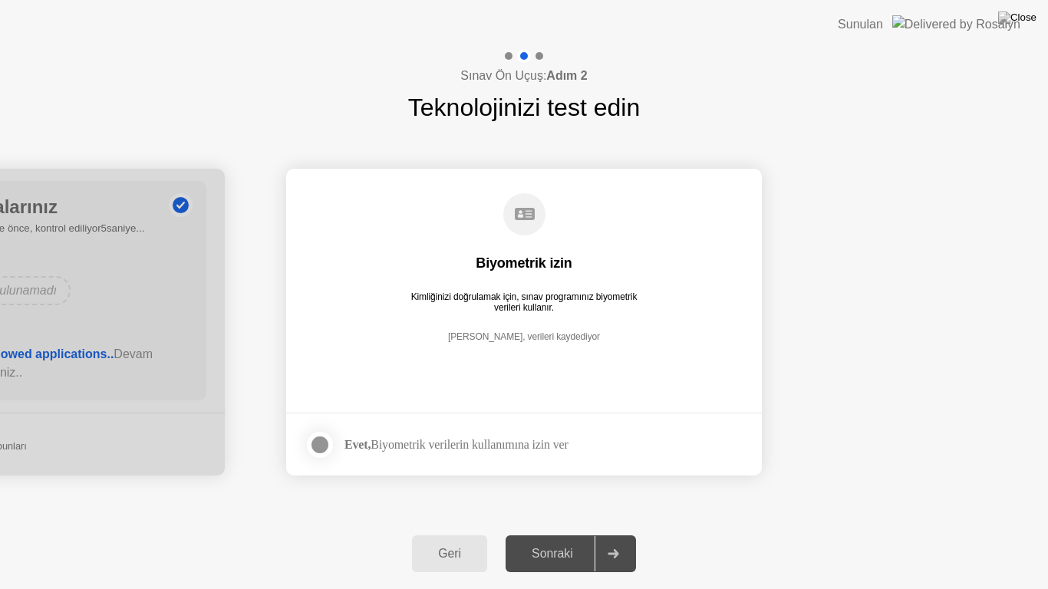
click at [317, 444] on div at bounding box center [320, 445] width 18 height 18
click at [554, 540] on div "Sonraki" at bounding box center [552, 554] width 84 height 14
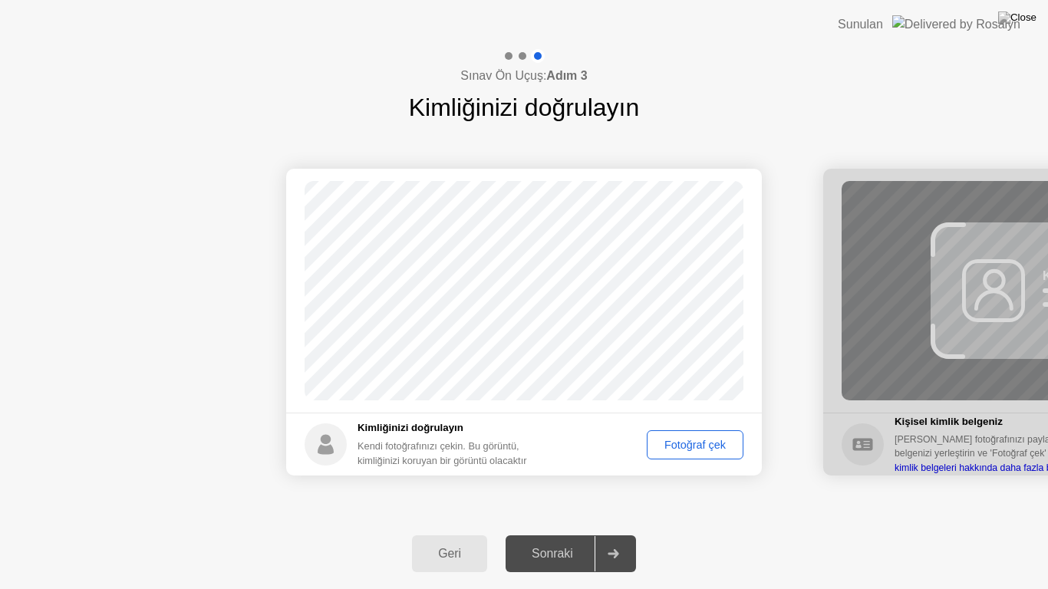
click at [682, 455] on button "Fotoğraf çek" at bounding box center [695, 444] width 97 height 29
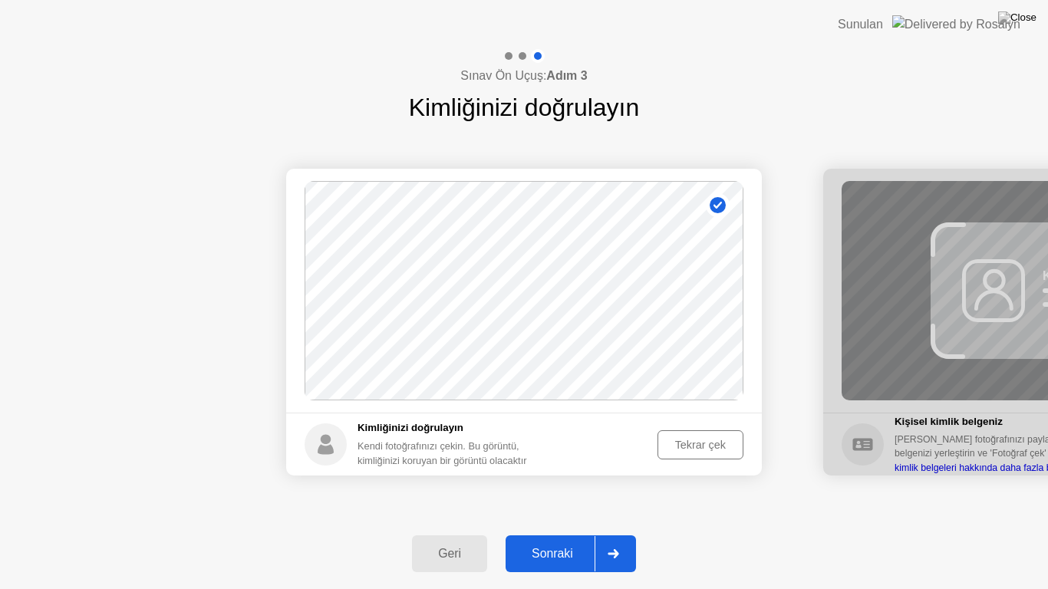
click at [559, 540] on div "Sonraki" at bounding box center [552, 554] width 84 height 14
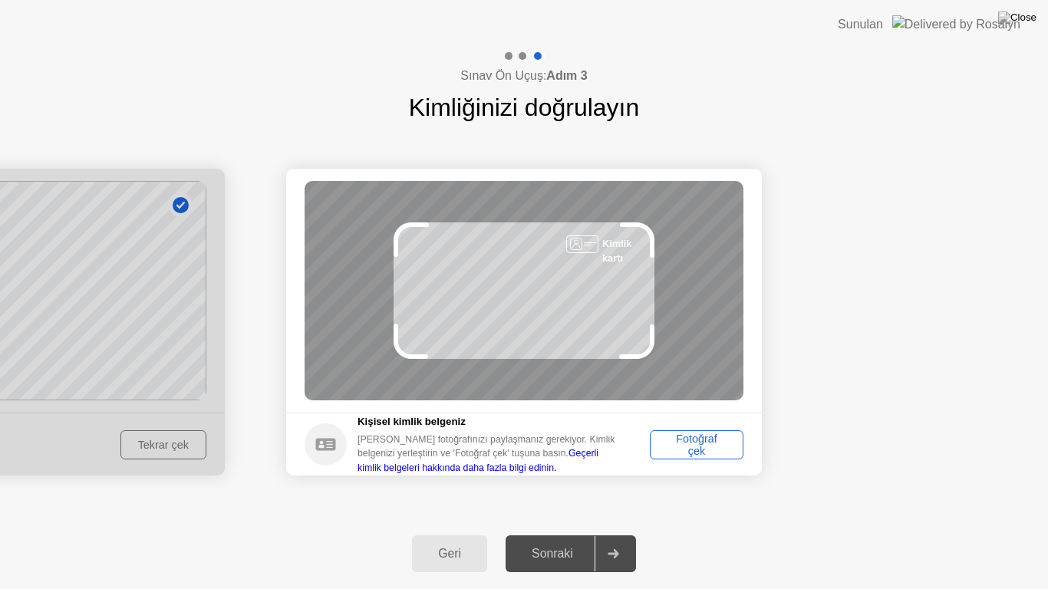
click at [664, 451] on div "Fotoğraf çek" at bounding box center [696, 445] width 83 height 25
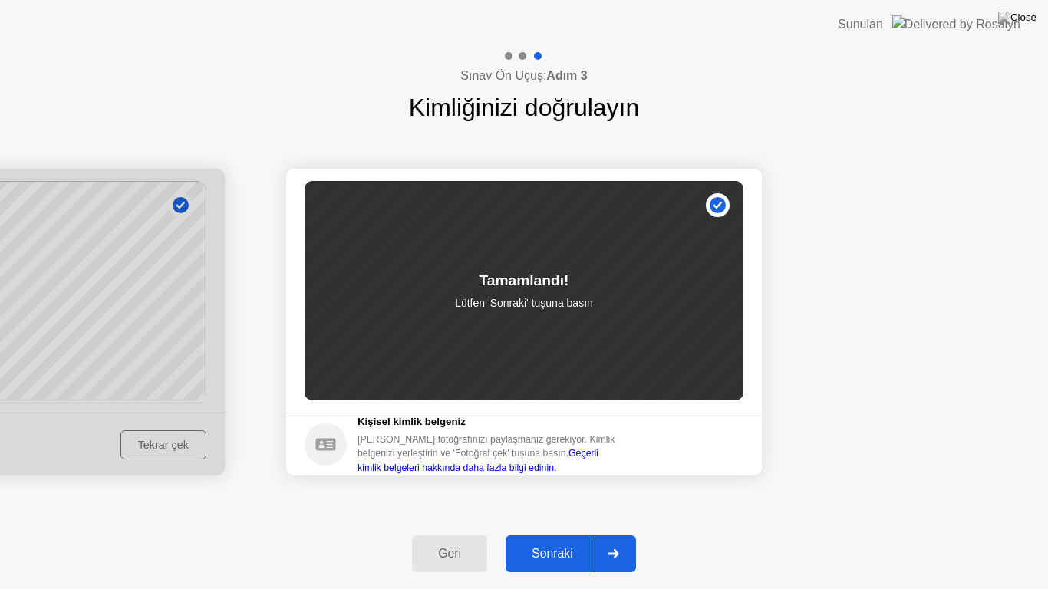
click at [549, 540] on div "Sonraki" at bounding box center [552, 554] width 84 height 14
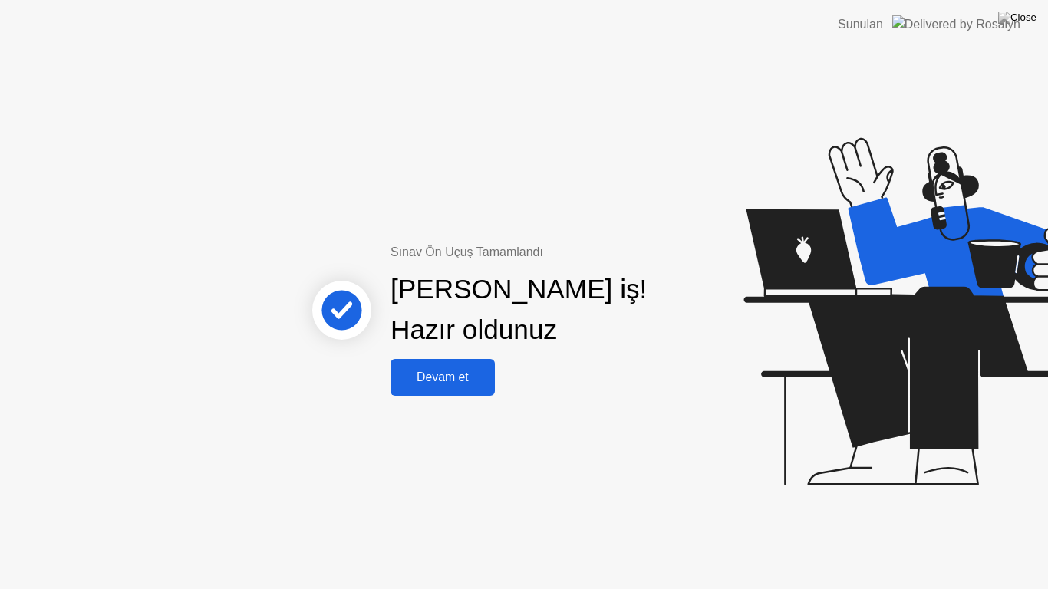
click at [443, 375] on div "Devam et" at bounding box center [442, 378] width 95 height 14
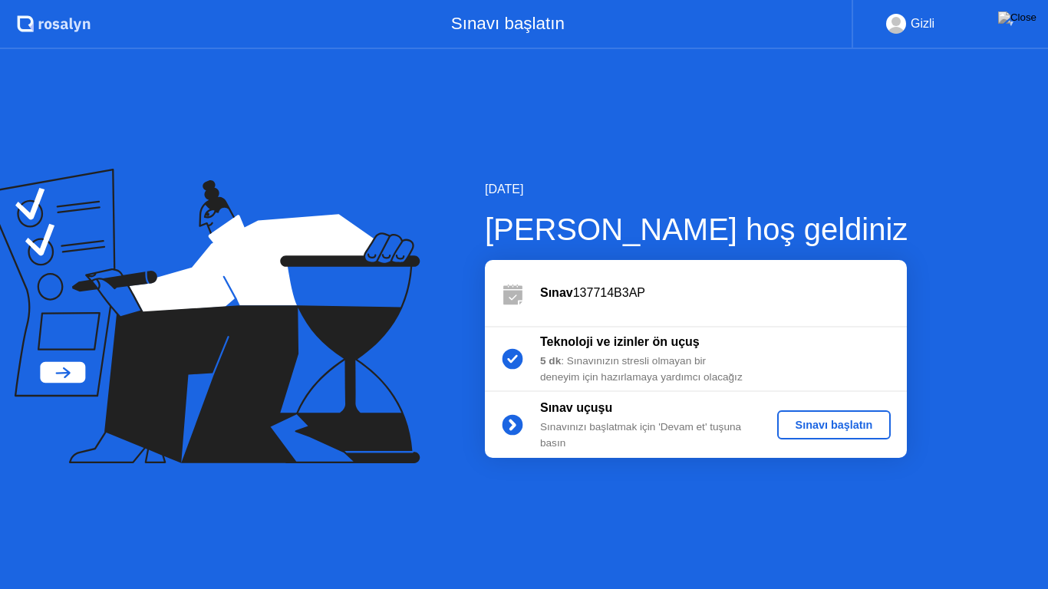
click at [844, 419] on div "Sınavı başlatın" at bounding box center [834, 425] width 102 height 12
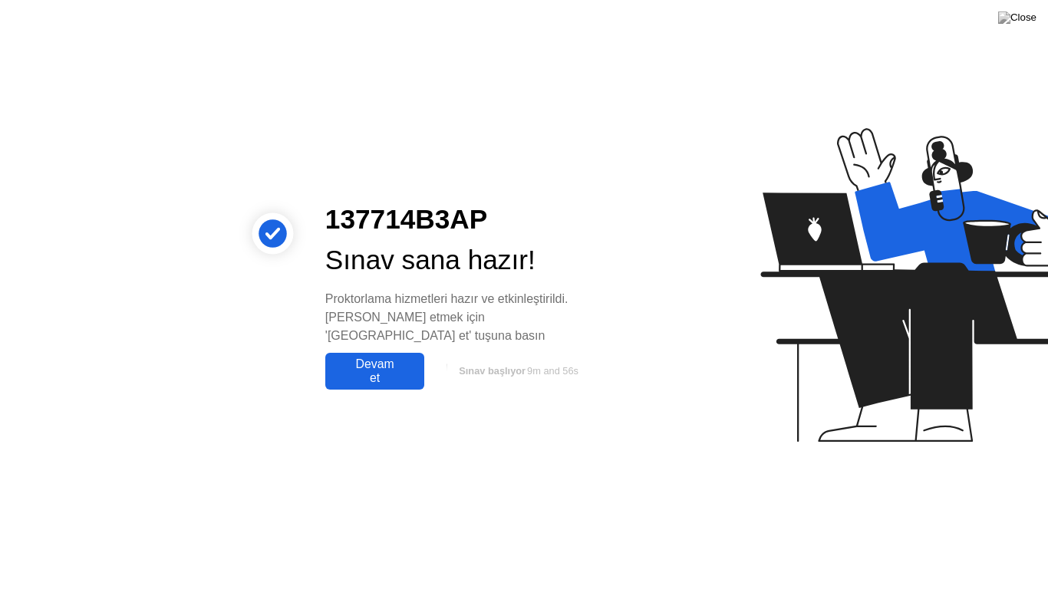
click at [360, 359] on div "Devam et" at bounding box center [375, 371] width 90 height 28
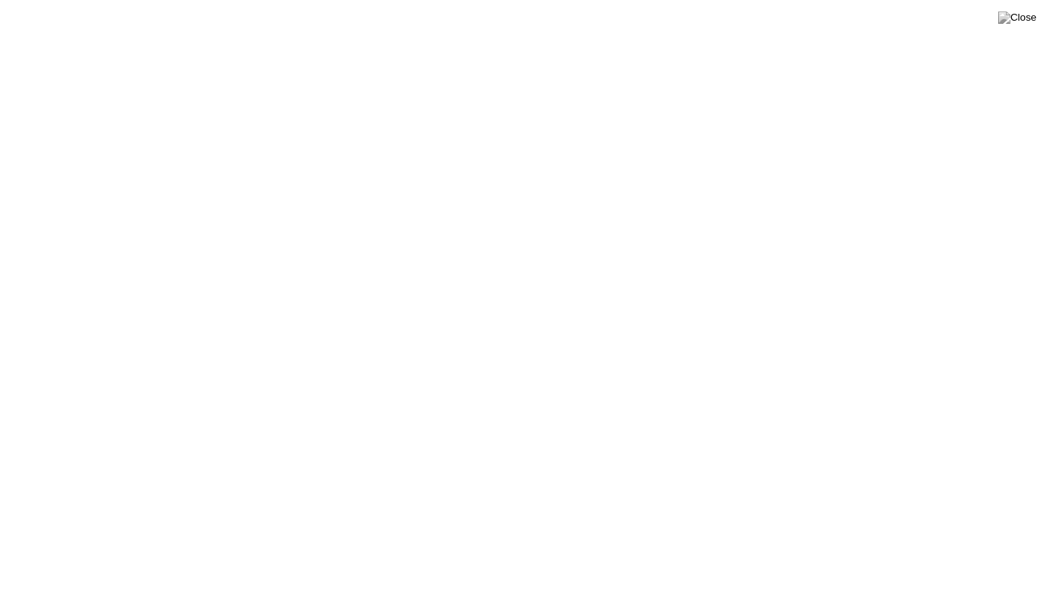
click icon
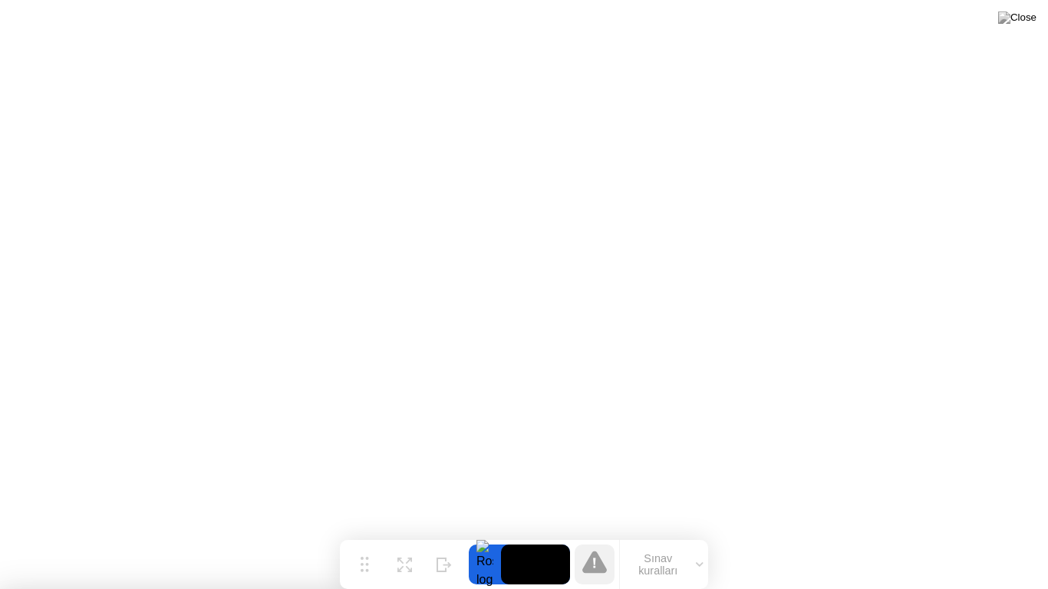
click at [639, 540] on button "Sınav kuralları" at bounding box center [664, 565] width 88 height 26
